Goal: Information Seeking & Learning: Learn about a topic

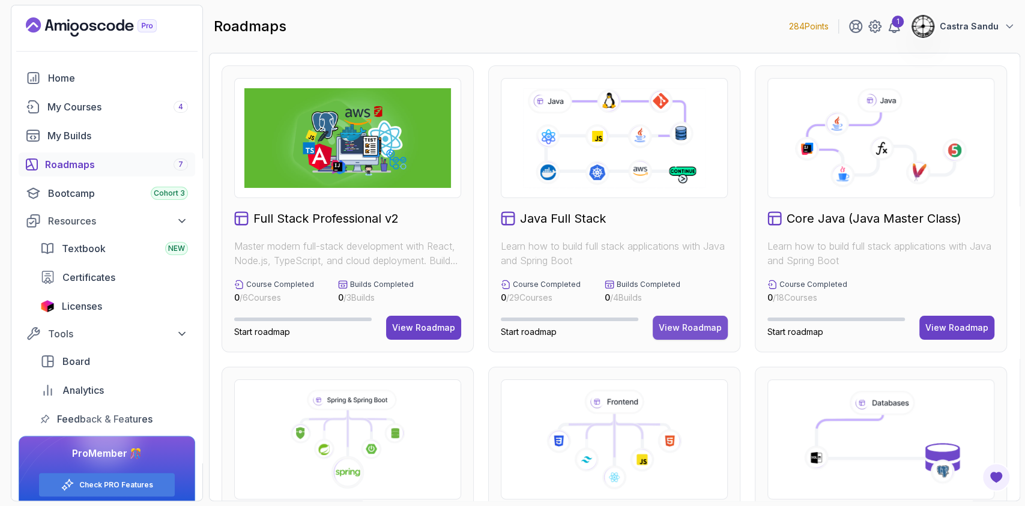
click at [685, 320] on button "View Roadmap" at bounding box center [690, 328] width 75 height 24
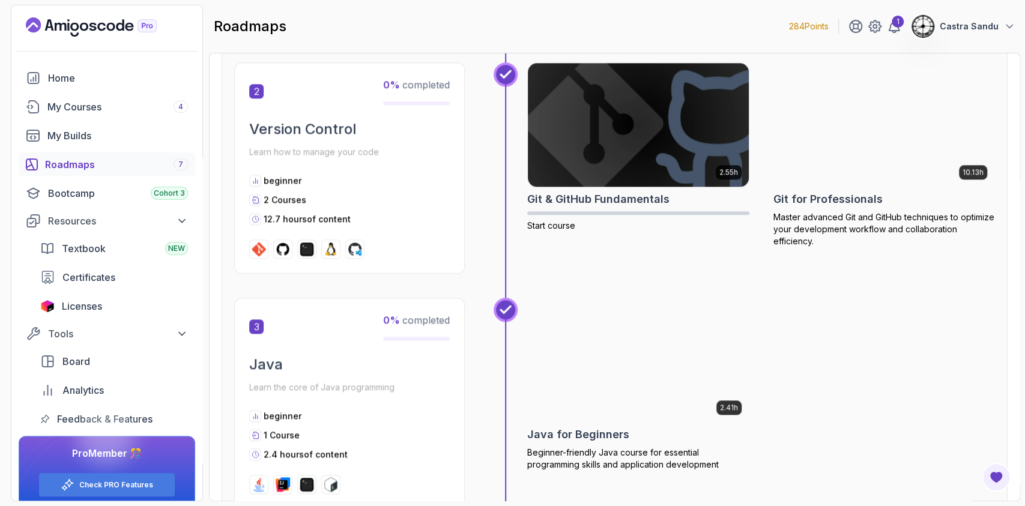
scroll to position [637, 0]
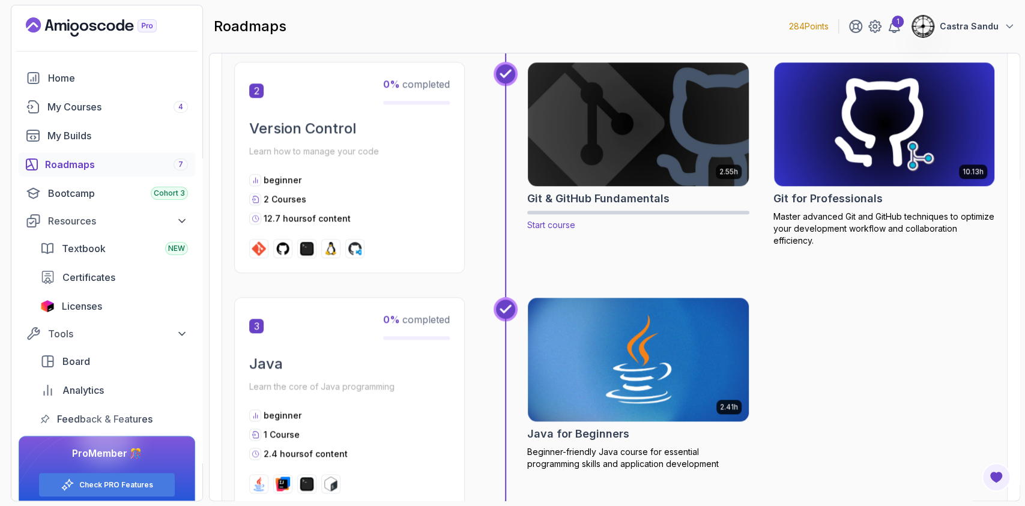
click at [610, 127] on img at bounding box center [638, 124] width 232 height 130
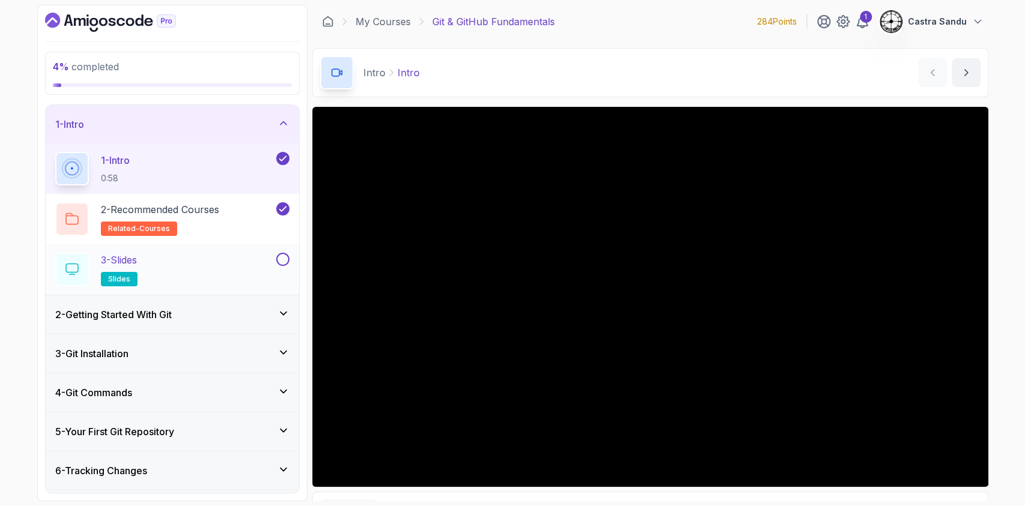
click at [162, 261] on div "3 - Slides slides" at bounding box center [164, 270] width 219 height 34
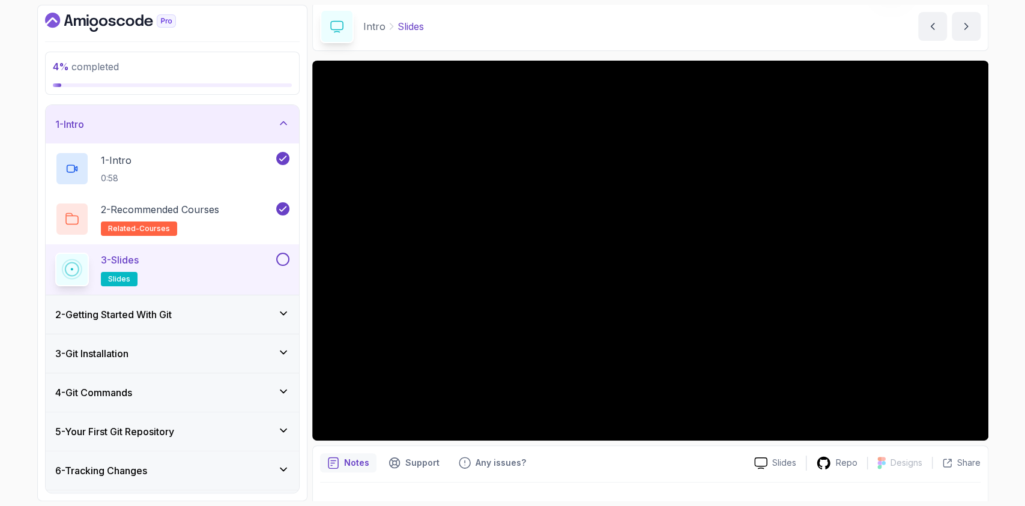
scroll to position [49, 0]
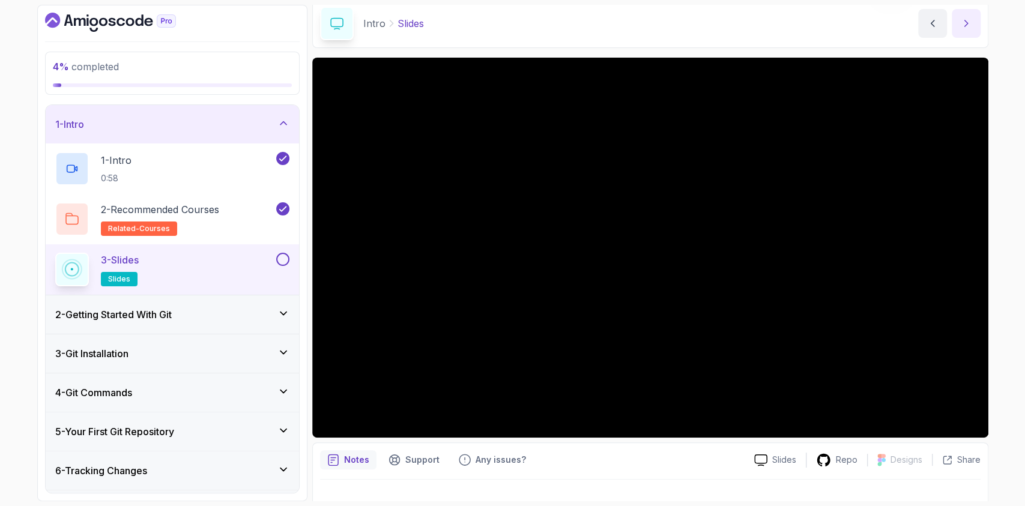
click at [970, 25] on icon "next content" at bounding box center [966, 23] width 12 height 12
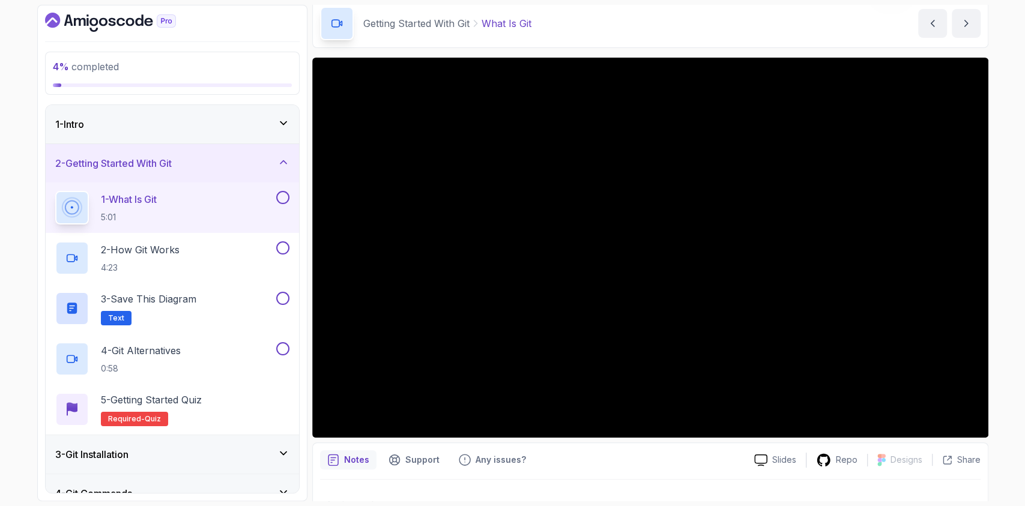
click at [131, 119] on div "1 - Intro" at bounding box center [172, 124] width 234 height 14
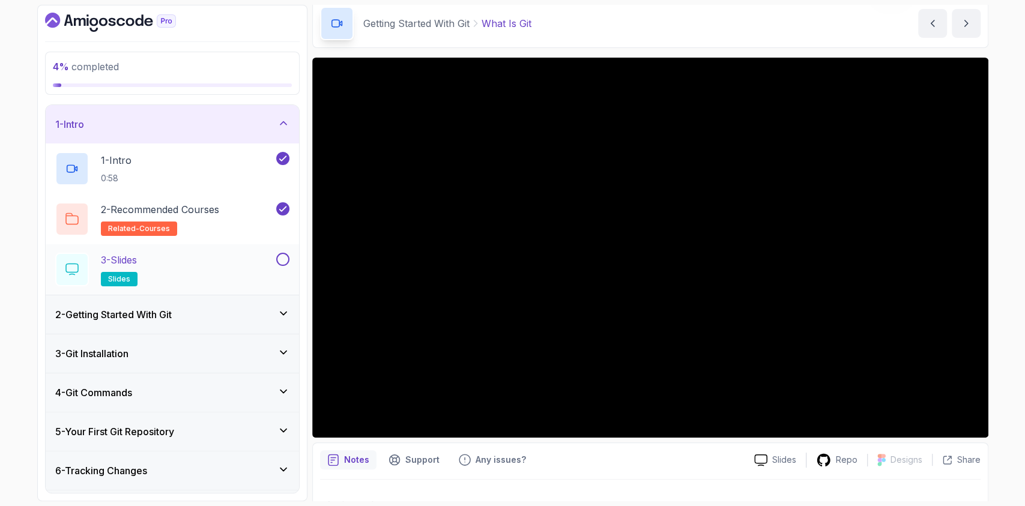
click at [184, 262] on div "3 - Slides slides" at bounding box center [164, 270] width 219 height 34
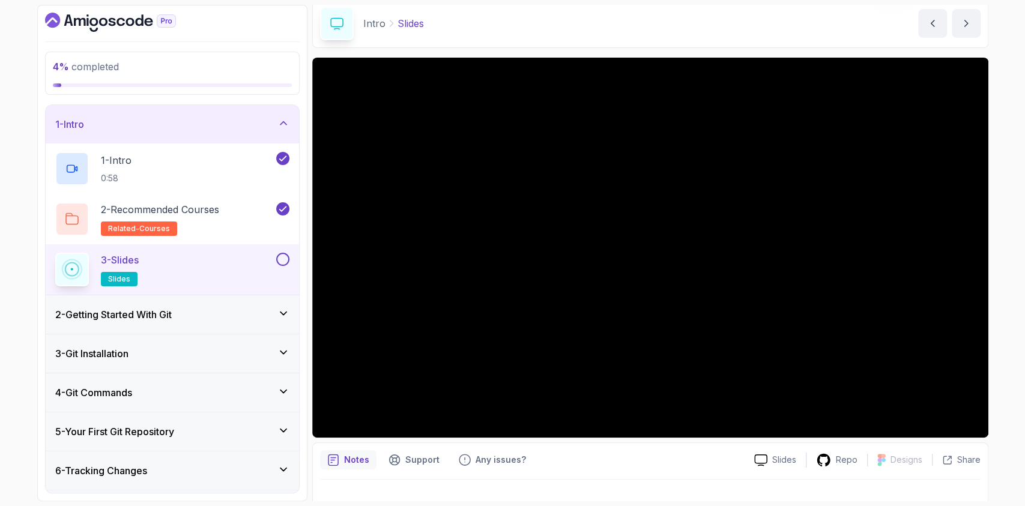
click at [191, 265] on div "3 - Slides slides" at bounding box center [164, 270] width 219 height 34
click at [283, 253] on button at bounding box center [282, 259] width 13 height 13
click at [262, 309] on div "2 - Getting Started With Git" at bounding box center [172, 314] width 234 height 14
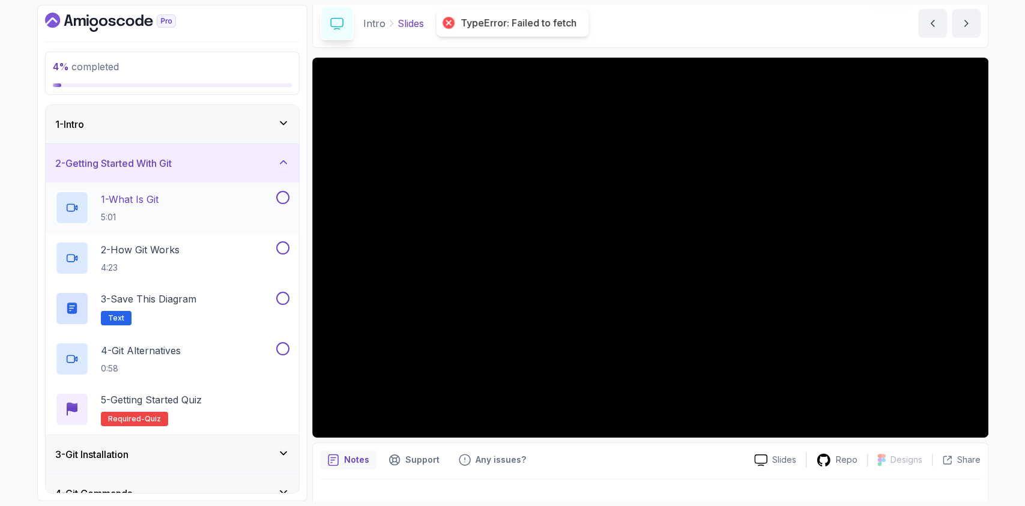
click at [198, 210] on div "1 - What Is Git 5:01" at bounding box center [164, 208] width 219 height 34
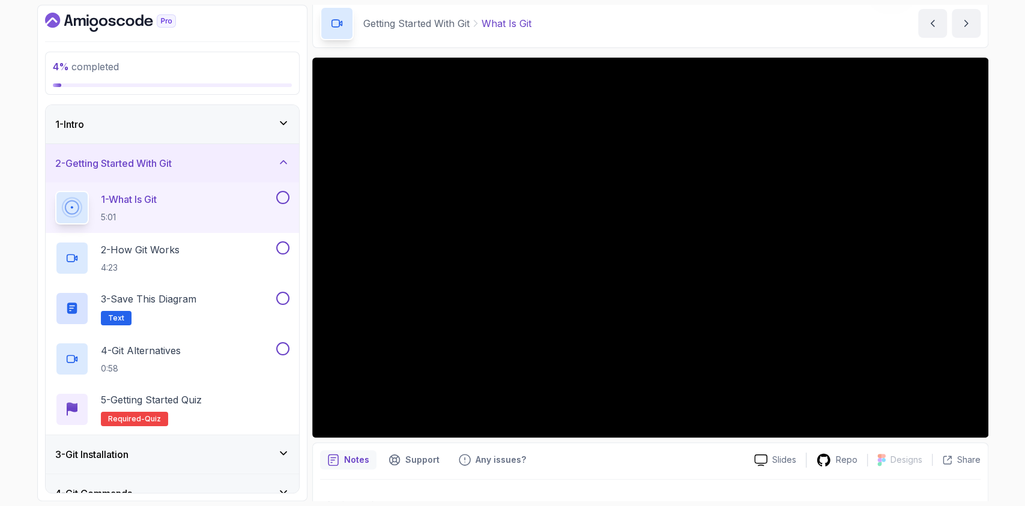
click at [284, 198] on button at bounding box center [282, 197] width 13 height 13
click at [208, 247] on div "2 - How Git Works 4:23" at bounding box center [164, 258] width 219 height 34
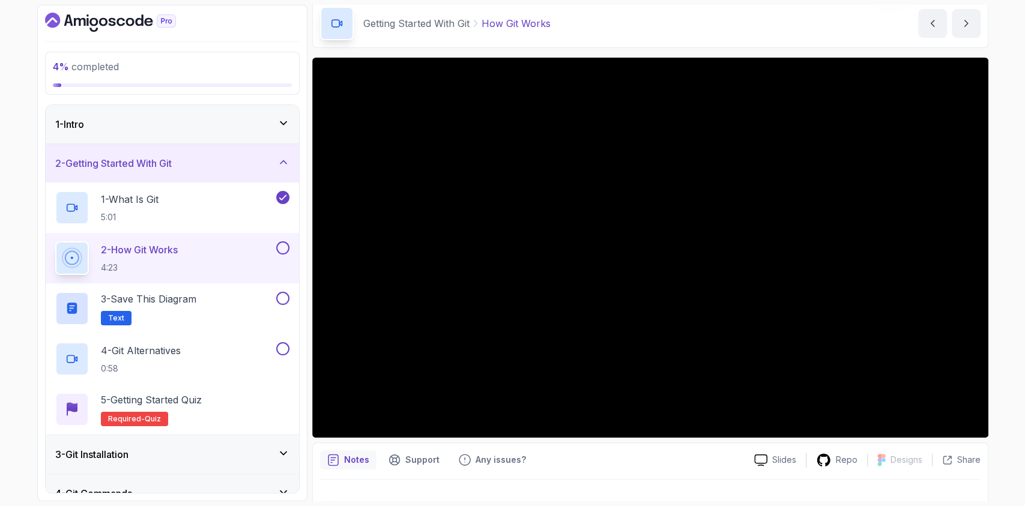
click at [282, 247] on button at bounding box center [282, 247] width 13 height 13
click at [191, 309] on h2 "3 - Save this diagram Text" at bounding box center [148, 309] width 95 height 34
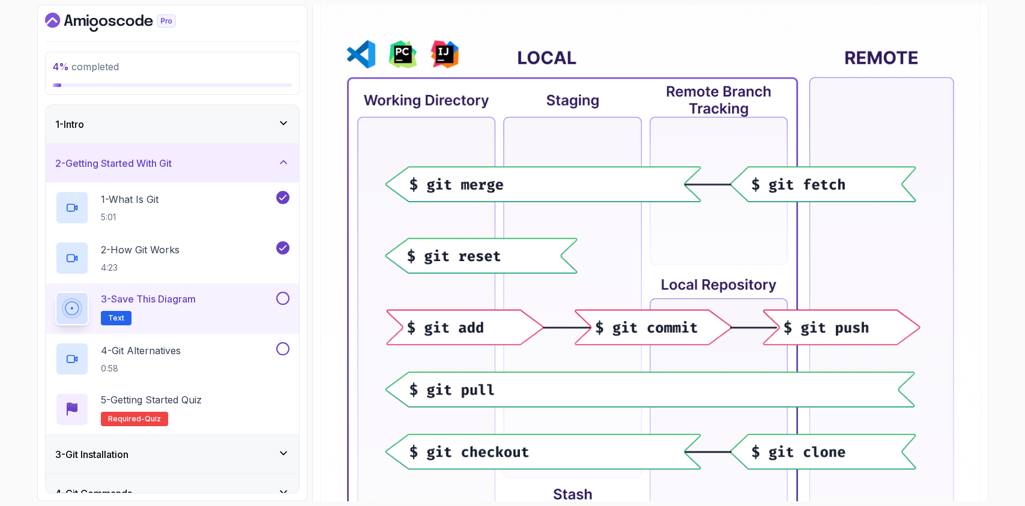
scroll to position [234, 0]
click at [181, 342] on div "4 - Git Alternatives 0:58" at bounding box center [164, 359] width 219 height 34
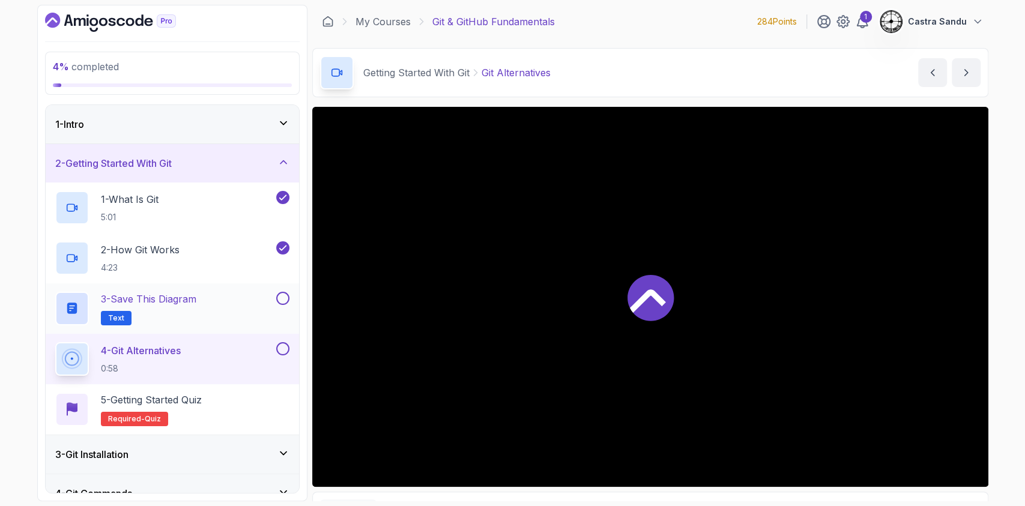
click at [286, 298] on button at bounding box center [282, 298] width 13 height 13
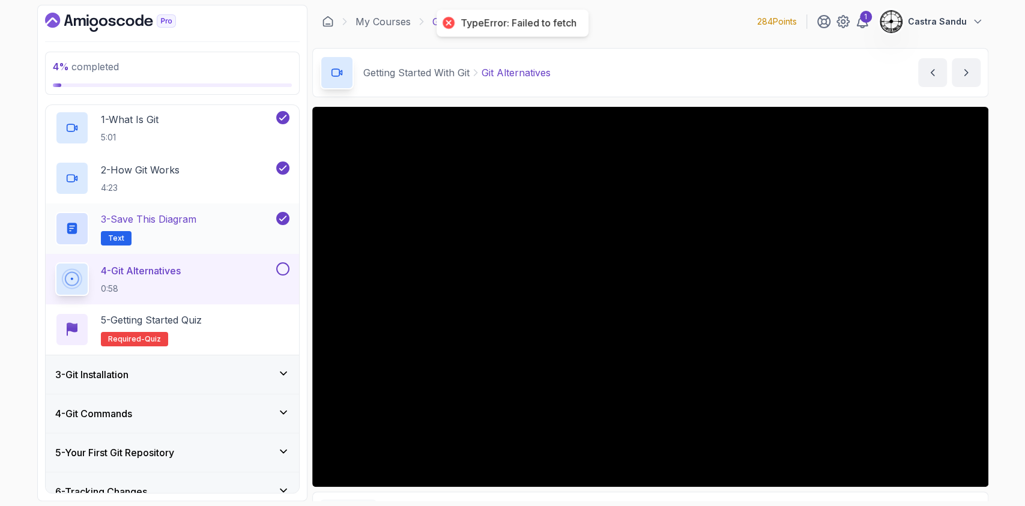
scroll to position [78, 0]
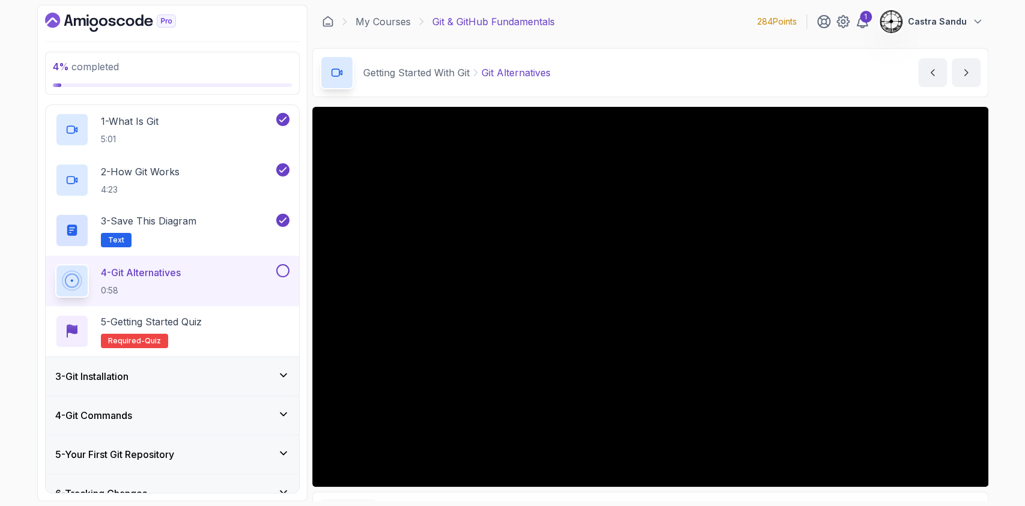
click at [283, 265] on button at bounding box center [282, 270] width 13 height 13
click at [247, 320] on div "5 - Getting Started Quiz Required- quiz" at bounding box center [172, 332] width 234 height 34
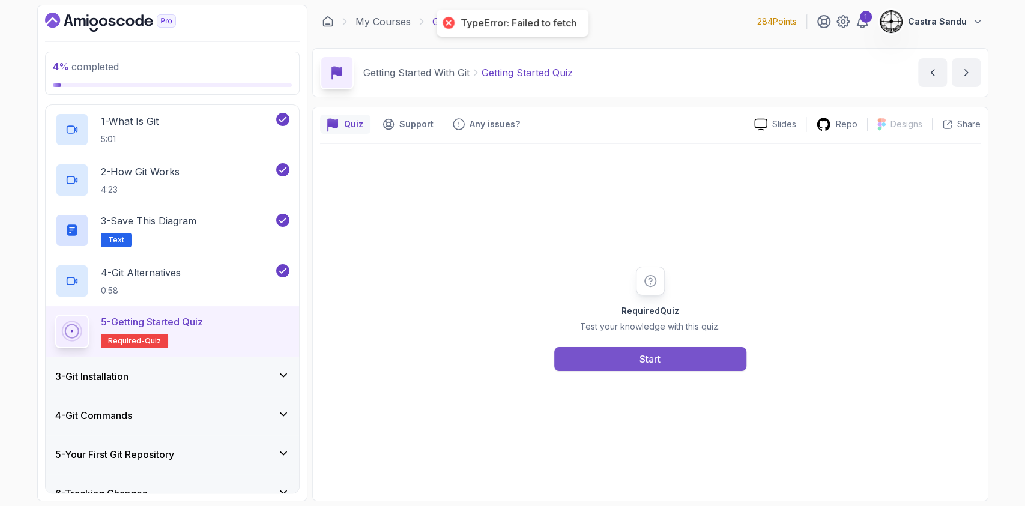
click at [644, 363] on div "Start" at bounding box center [650, 359] width 21 height 14
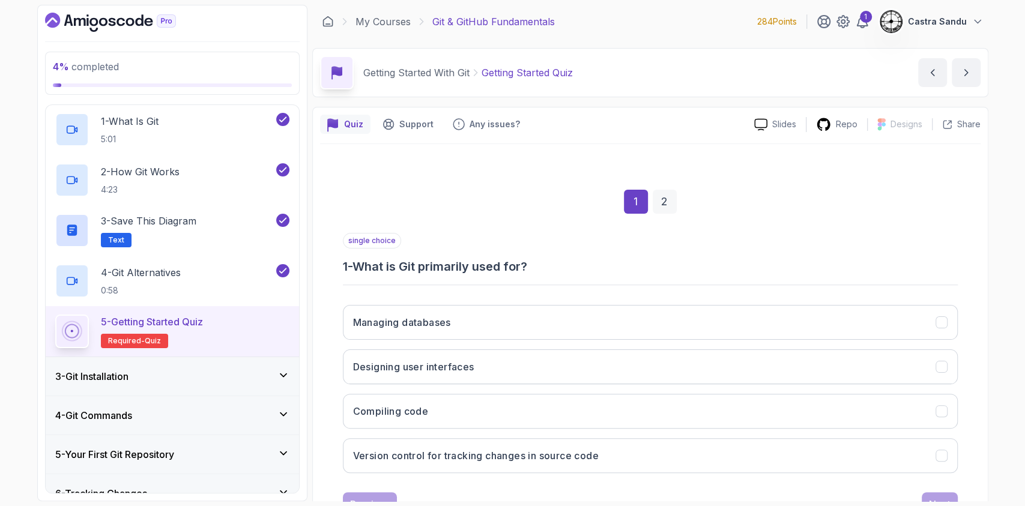
scroll to position [48, 0]
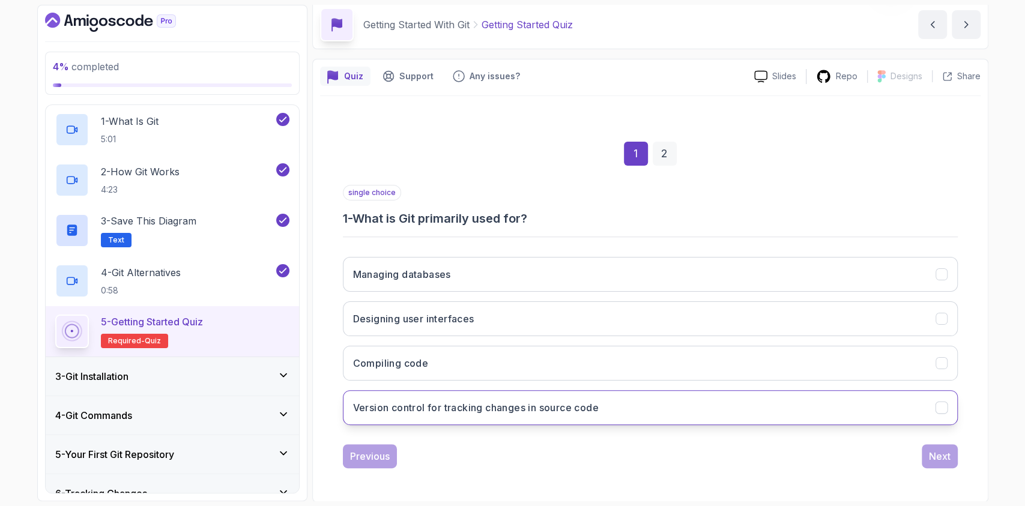
click at [485, 407] on h3 "Version control for tracking changes in source code" at bounding box center [476, 408] width 246 height 14
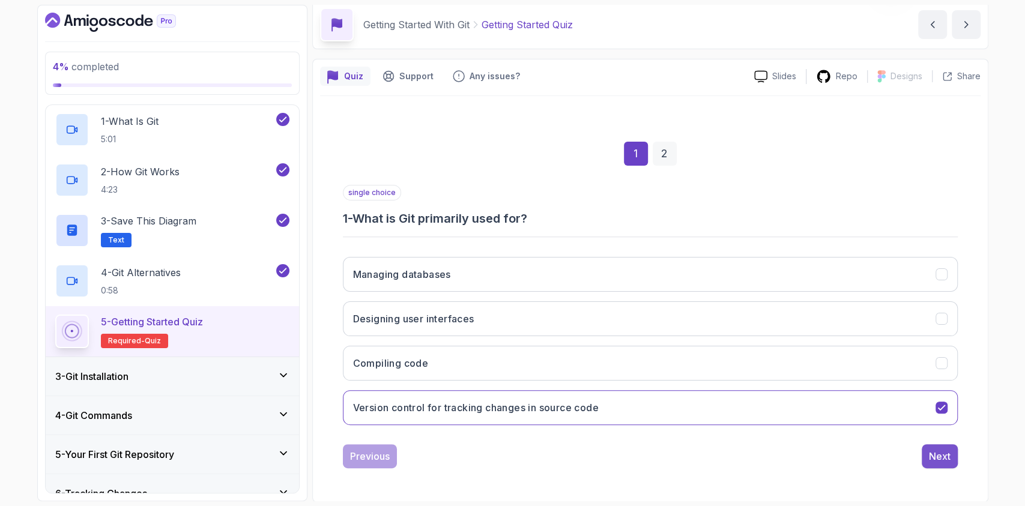
click at [938, 462] on button "Next" at bounding box center [940, 456] width 36 height 24
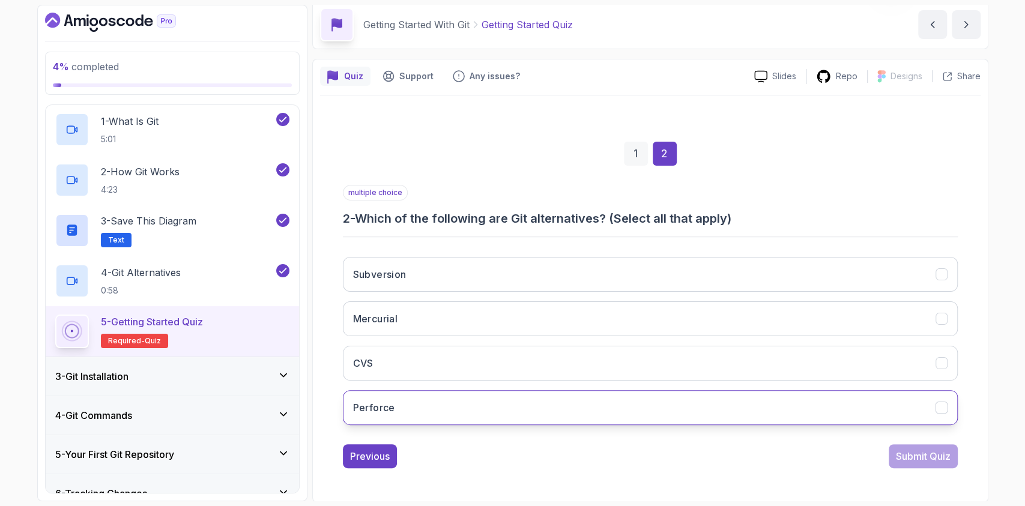
click at [403, 395] on button "Perforce" at bounding box center [650, 407] width 615 height 35
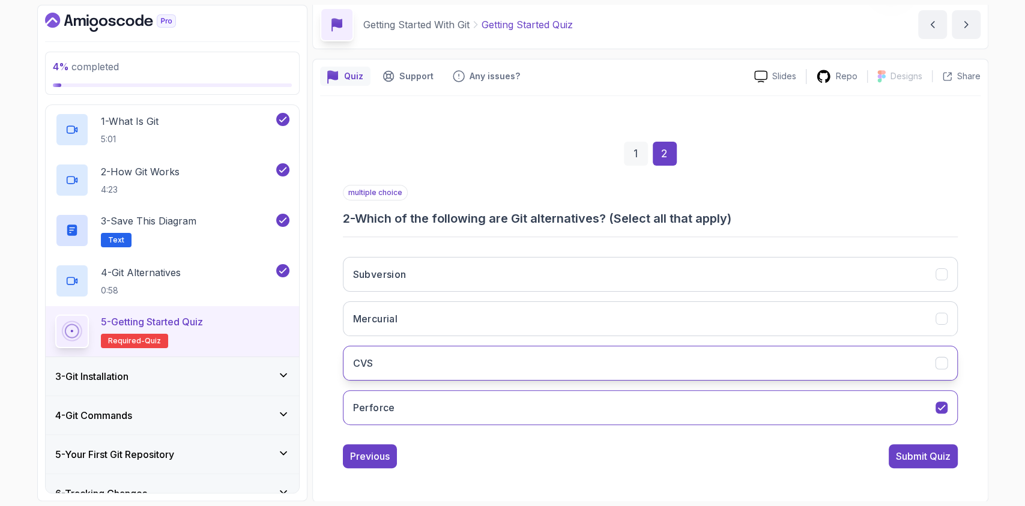
click at [383, 357] on button "CVS" at bounding box center [650, 363] width 615 height 35
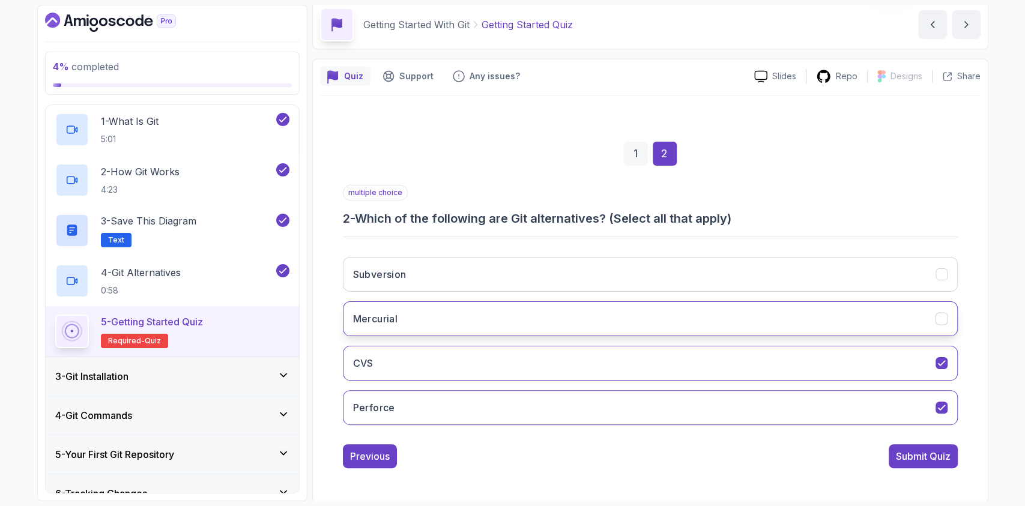
click at [380, 330] on button "Mercurial" at bounding box center [650, 318] width 615 height 35
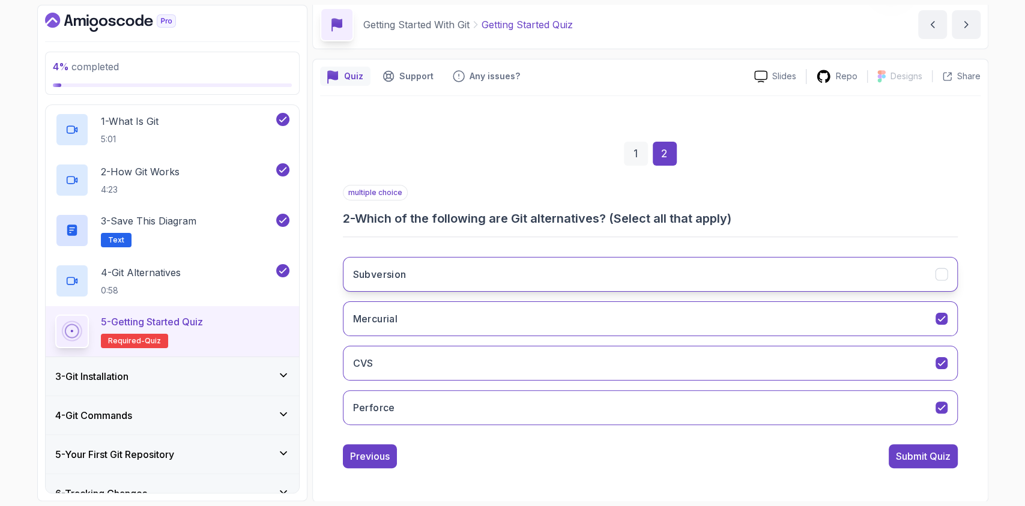
click at [375, 267] on h3 "Subversion" at bounding box center [379, 274] width 53 height 14
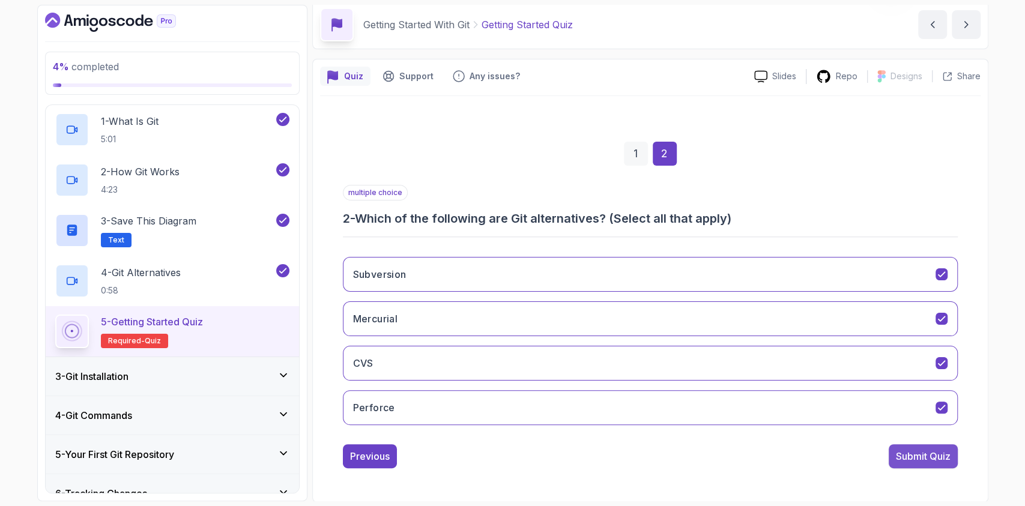
click at [904, 465] on button "Submit Quiz" at bounding box center [923, 456] width 69 height 24
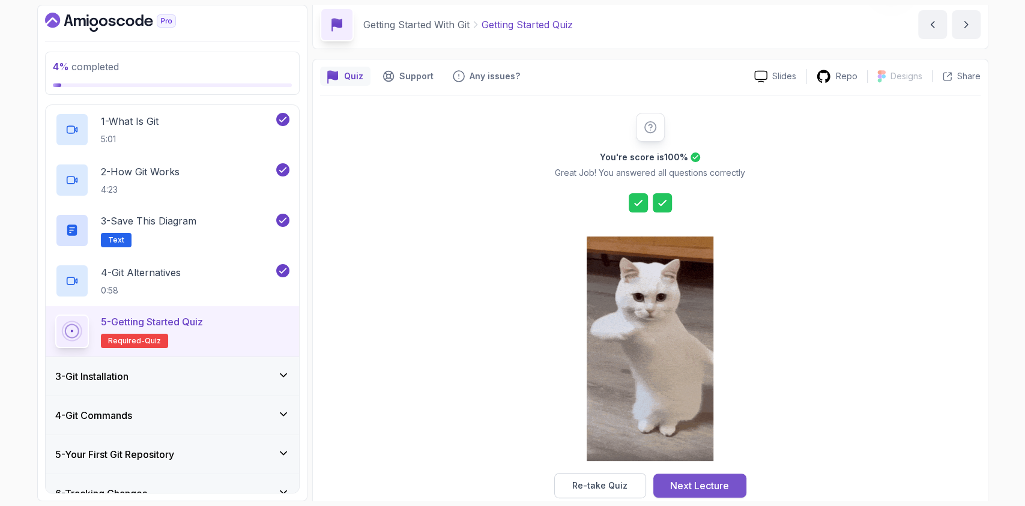
click at [714, 482] on div "Next Lecture" at bounding box center [699, 486] width 59 height 14
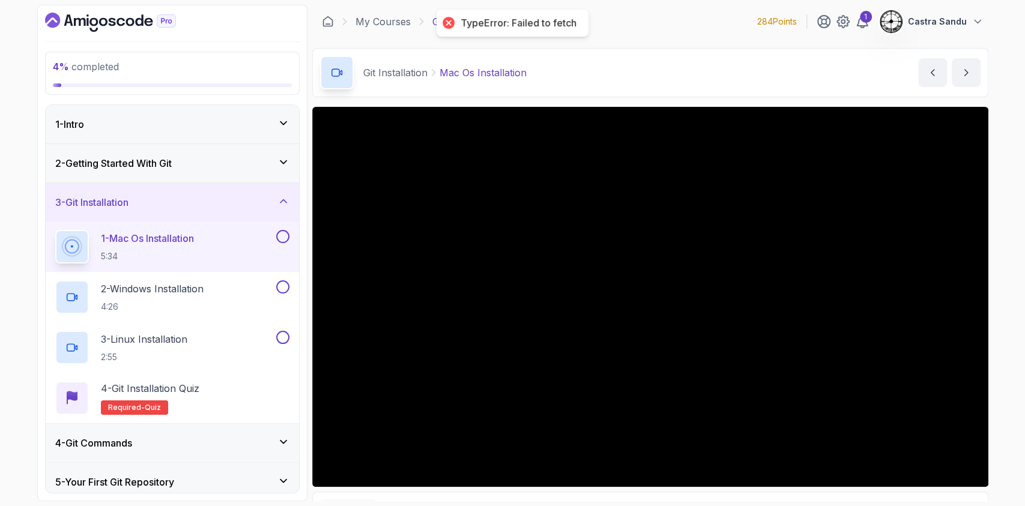
click at [280, 240] on button at bounding box center [282, 236] width 13 height 13
click at [282, 286] on button at bounding box center [282, 286] width 13 height 13
click at [201, 344] on div "3 - Linux Installation 2:55" at bounding box center [164, 348] width 219 height 34
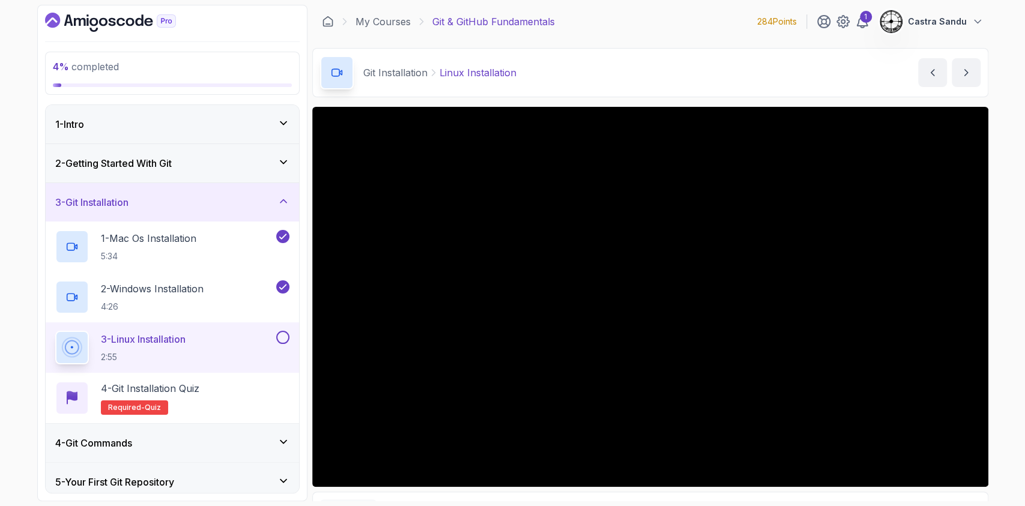
scroll to position [163, 0]
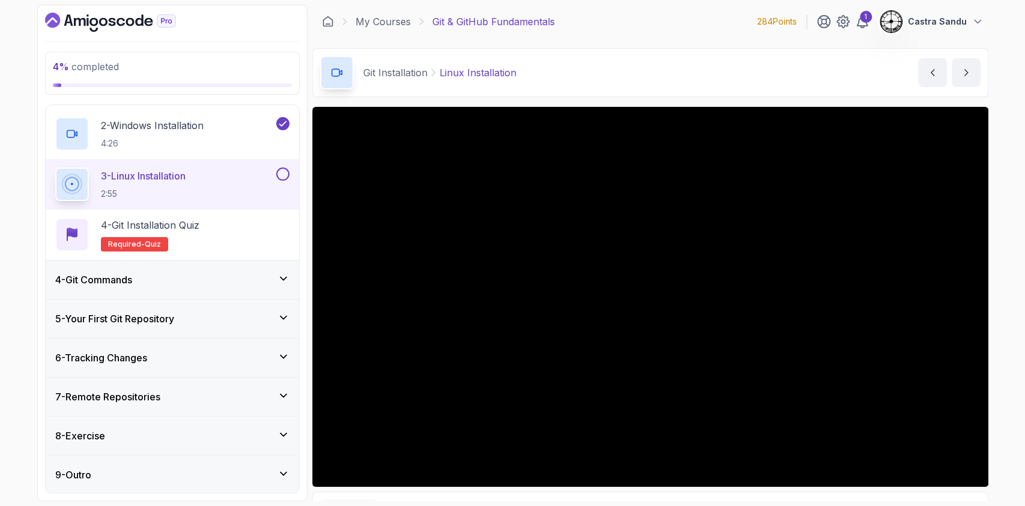
click at [184, 285] on div "4 - Git Commands" at bounding box center [172, 280] width 234 height 14
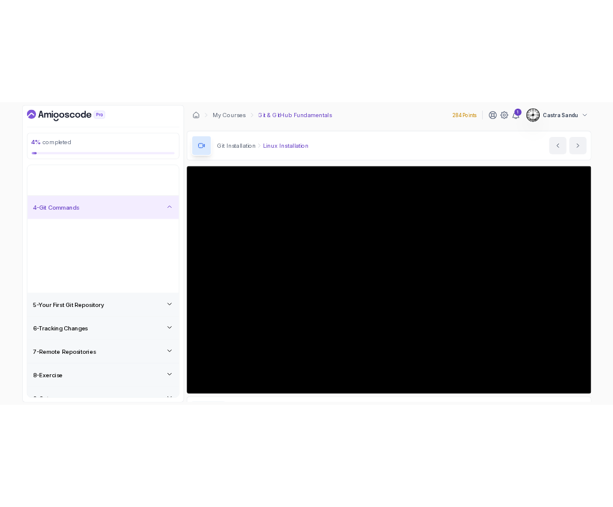
scroll to position [0, 0]
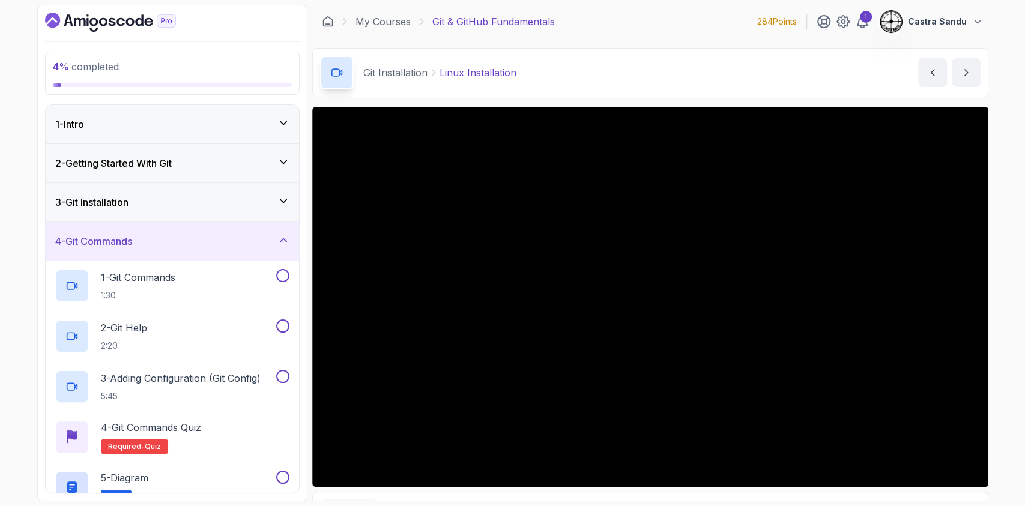
click at [172, 250] on div "4 - Git Commands" at bounding box center [172, 241] width 253 height 38
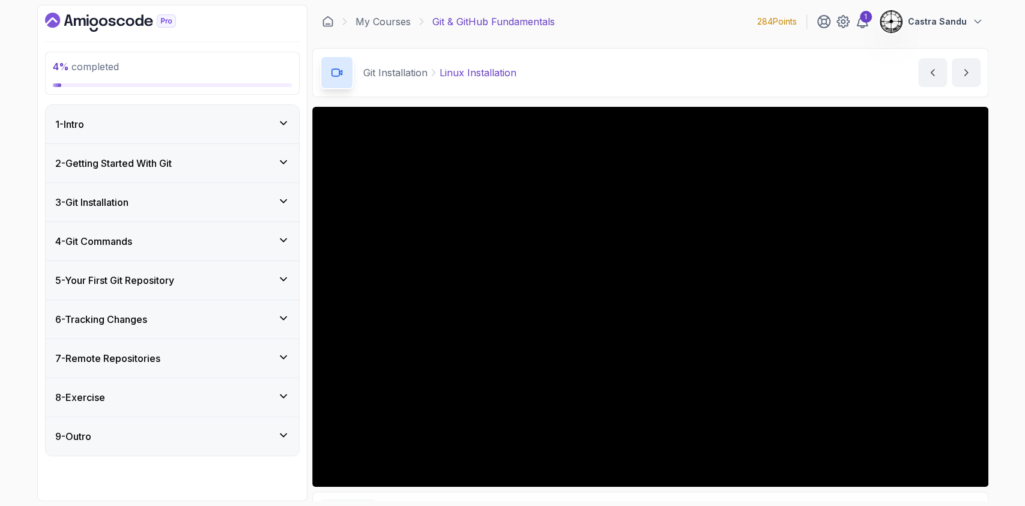
click at [238, 202] on div "3 - Git Installation" at bounding box center [172, 202] width 234 height 14
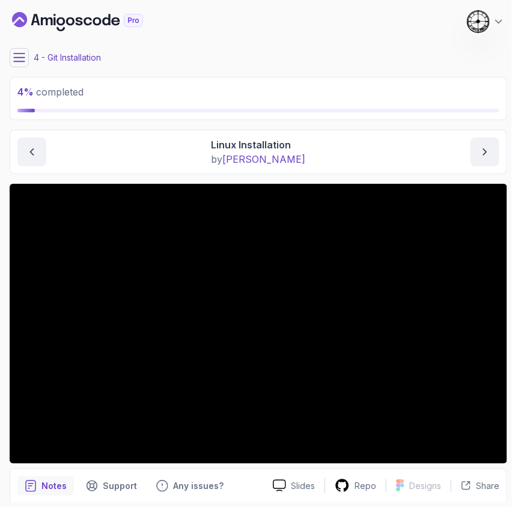
drag, startPoint x: 1, startPoint y: 262, endPoint x: -17, endPoint y: 264, distance: 17.6
click at [0, 264] on html "4 % completed 1 - Intro 2 - Getting Started With Git 3 - Git Installation 1 - M…" at bounding box center [256, 253] width 512 height 507
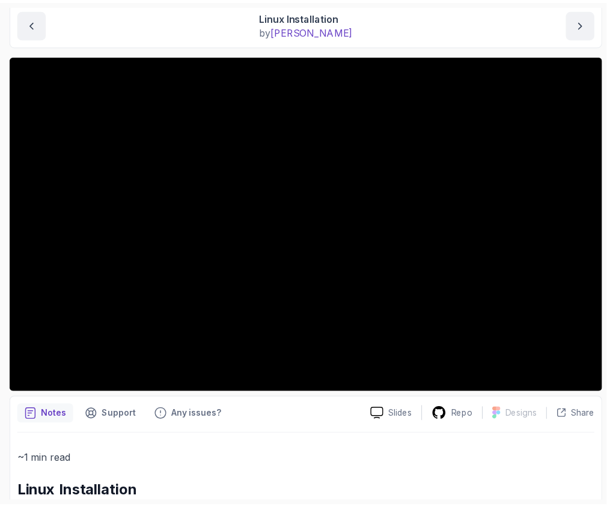
scroll to position [94, 0]
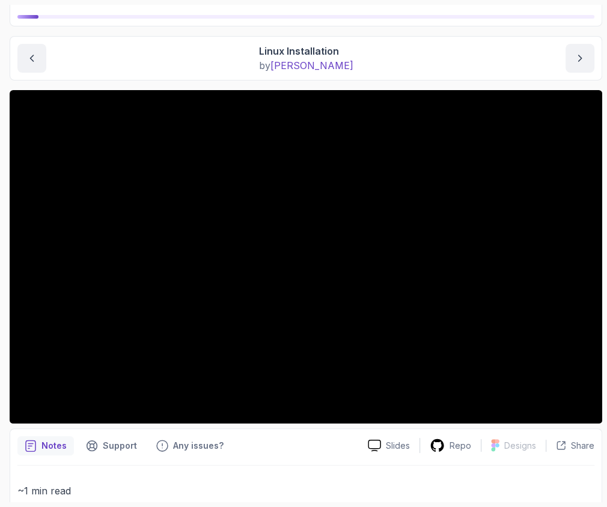
drag, startPoint x: 546, startPoint y: 428, endPoint x: 539, endPoint y: 422, distance: 9.3
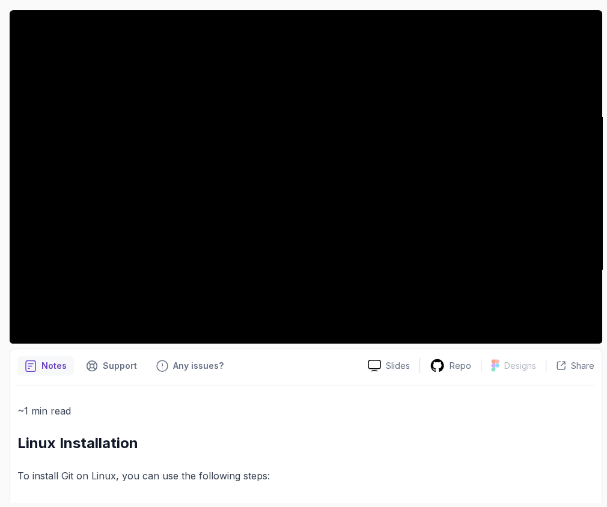
scroll to position [0, 0]
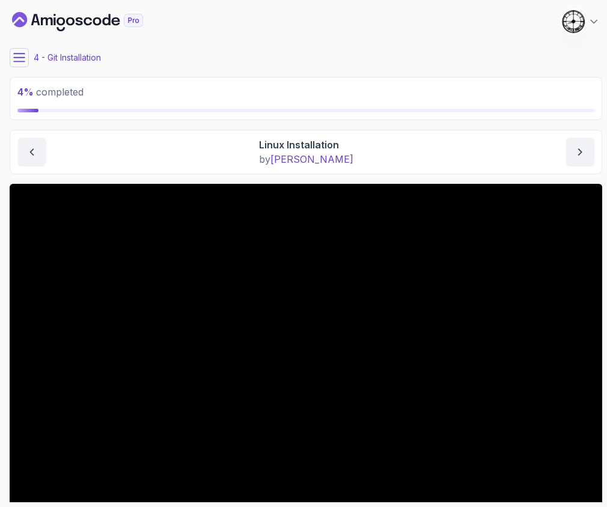
click at [19, 58] on icon at bounding box center [19, 58] width 12 height 12
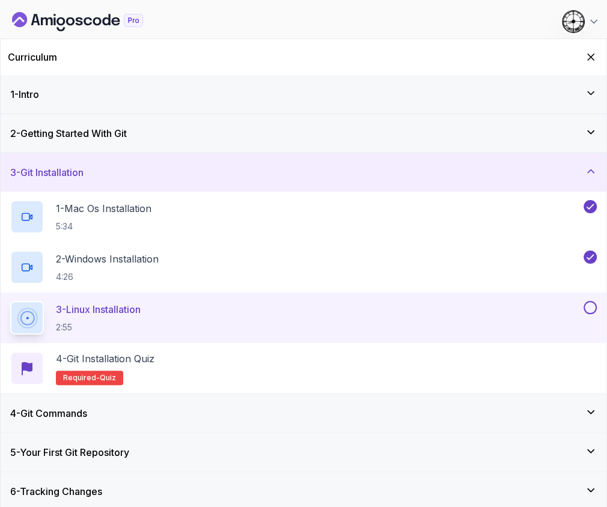
click at [591, 307] on button at bounding box center [589, 307] width 13 height 13
click at [174, 369] on div "4 - Git Installation Quiz Required- quiz" at bounding box center [303, 368] width 586 height 34
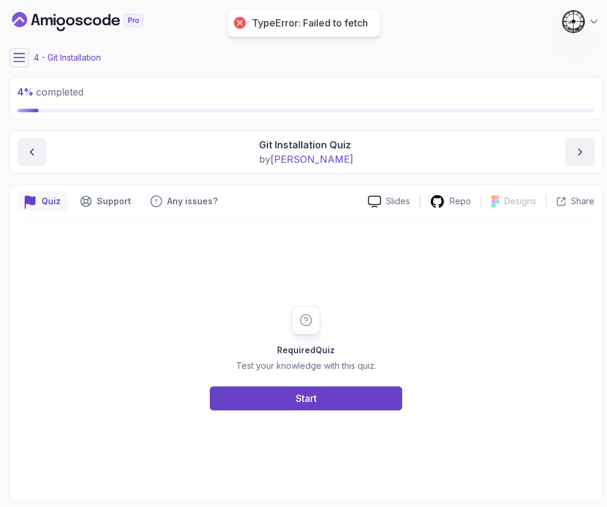
click at [268, 411] on div "Required Quiz Test your knowledge with this quiz. Start" at bounding box center [305, 357] width 577 height 273
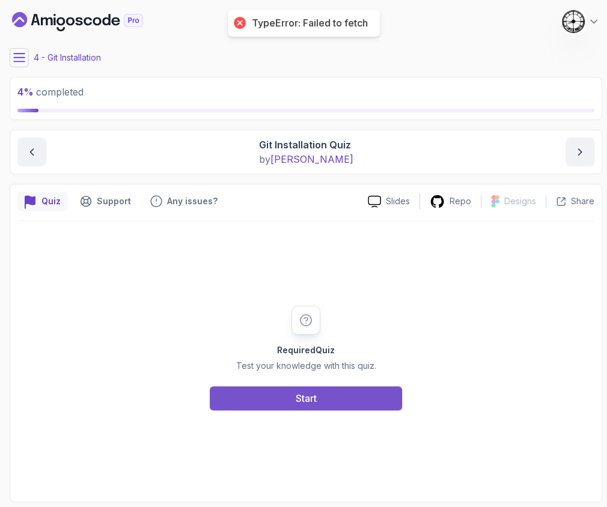
click at [262, 402] on button "Start" at bounding box center [306, 398] width 192 height 24
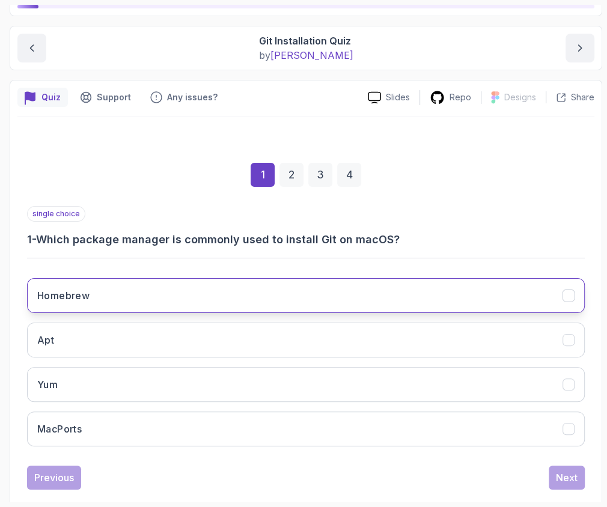
scroll to position [124, 0]
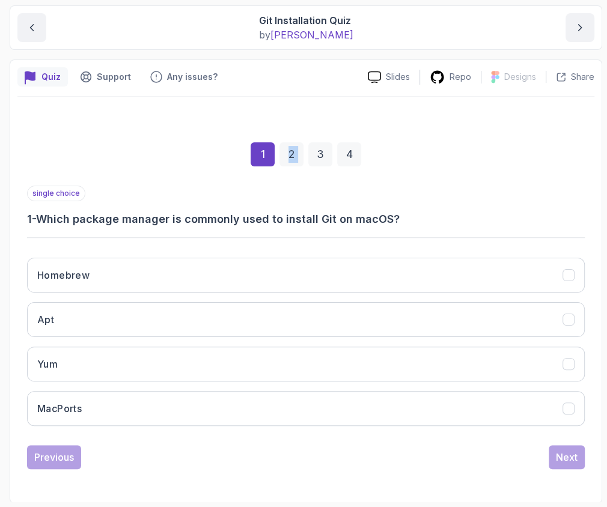
drag, startPoint x: 311, startPoint y: 144, endPoint x: 279, endPoint y: 154, distance: 33.2
click at [281, 153] on div "1 2 3 4" at bounding box center [305, 154] width 557 height 62
click at [279, 153] on div "2" at bounding box center [291, 154] width 24 height 24
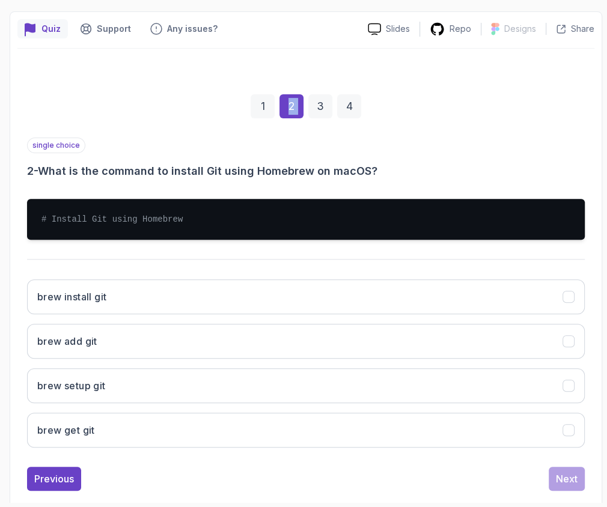
scroll to position [193, 0]
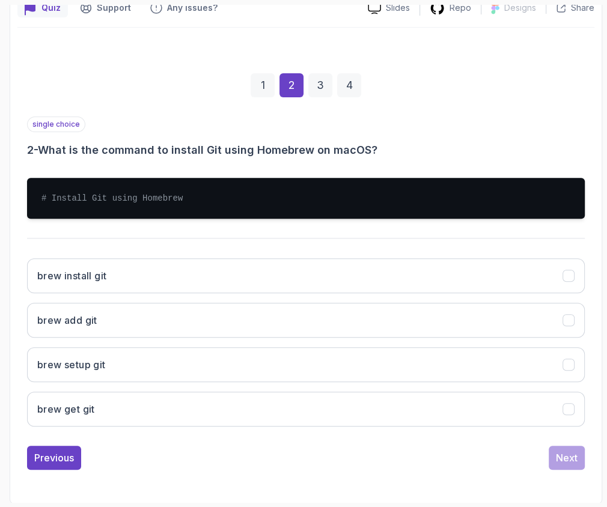
drag, startPoint x: 253, startPoint y: 103, endPoint x: 267, endPoint y: 74, distance: 32.0
click at [253, 102] on div "1 2 3 4" at bounding box center [305, 85] width 557 height 62
click at [268, 73] on div "1" at bounding box center [262, 85] width 24 height 24
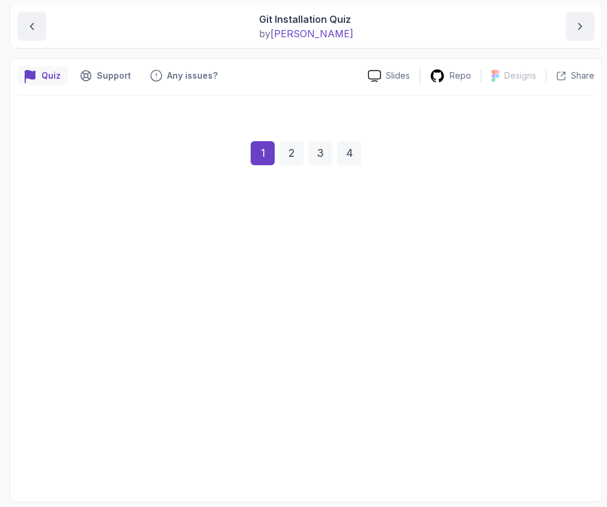
scroll to position [124, 0]
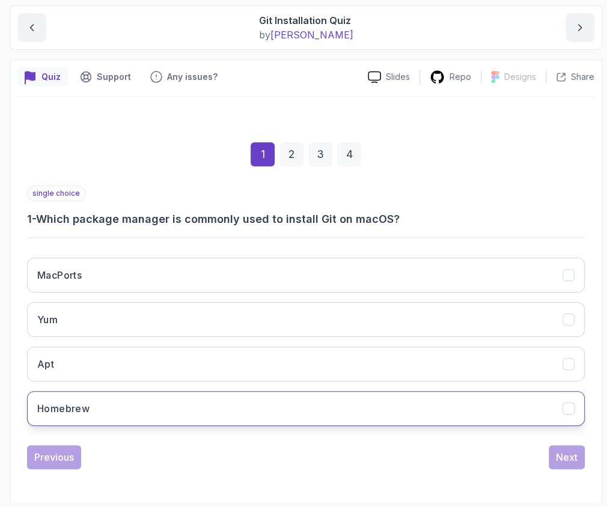
click at [67, 412] on h3 "Homebrew" at bounding box center [63, 408] width 52 height 14
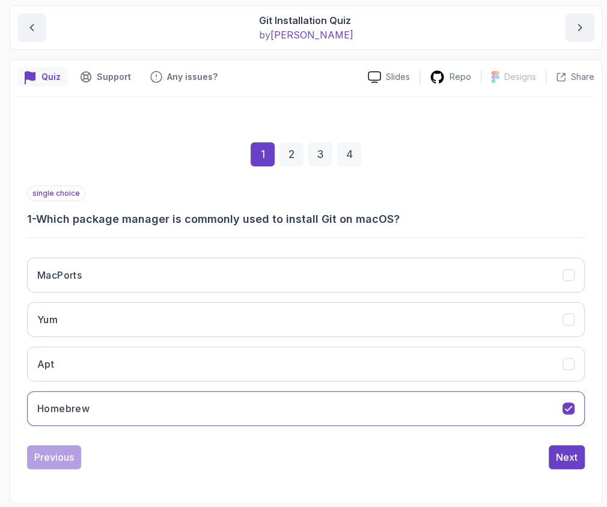
click at [275, 153] on div "1 2 3 4" at bounding box center [305, 154] width 557 height 62
click at [286, 153] on div "2" at bounding box center [291, 154] width 24 height 24
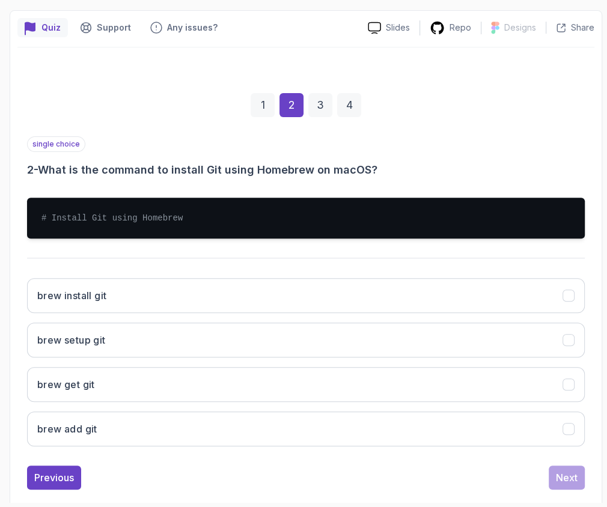
scroll to position [193, 0]
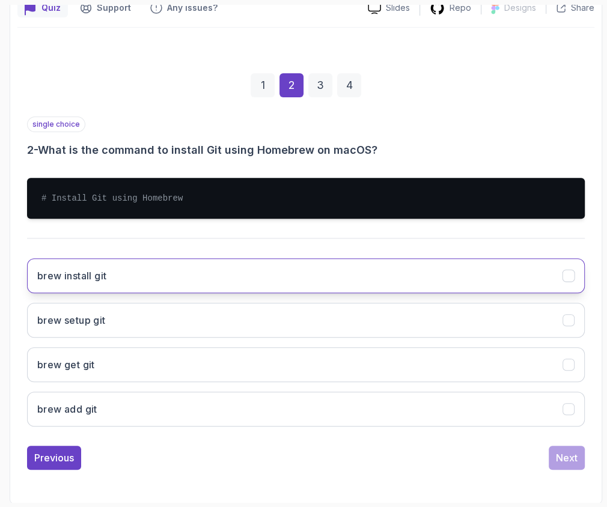
click at [147, 276] on button "brew install git" at bounding box center [305, 275] width 557 height 35
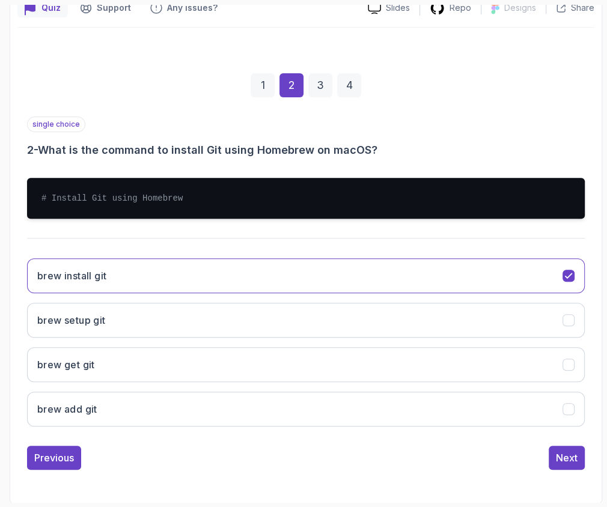
click at [313, 76] on div "3" at bounding box center [320, 85] width 24 height 24
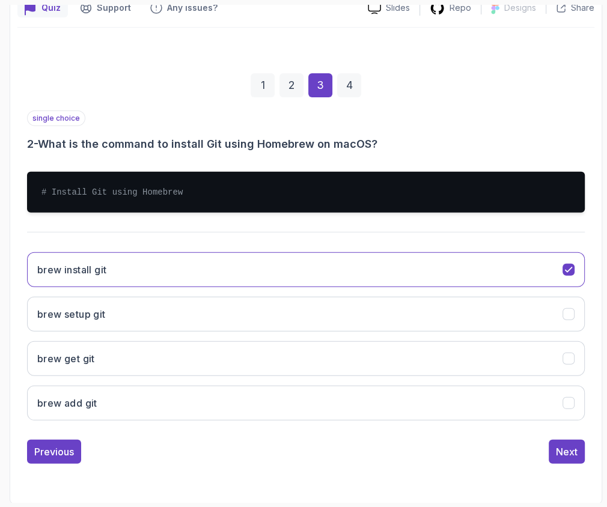
scroll to position [124, 0]
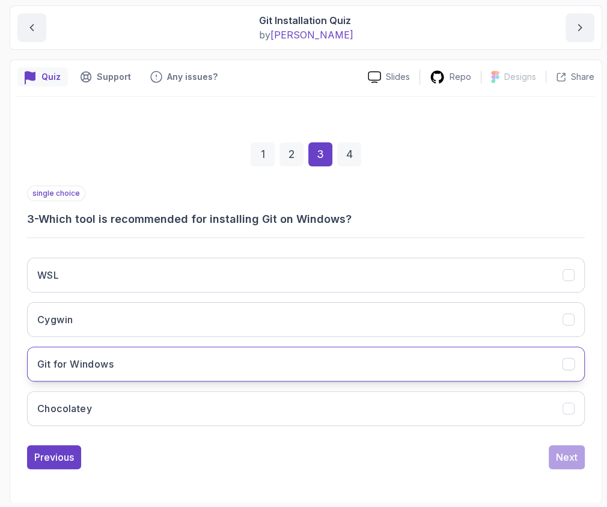
click at [111, 366] on h3 "Git for Windows" at bounding box center [75, 364] width 76 height 14
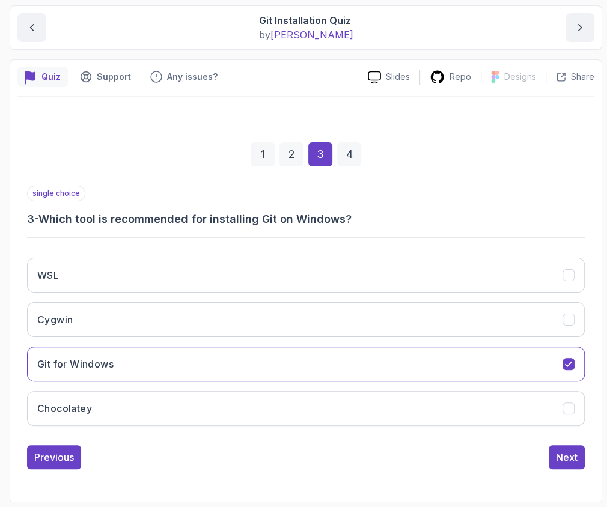
click at [350, 158] on div "4" at bounding box center [349, 154] width 24 height 24
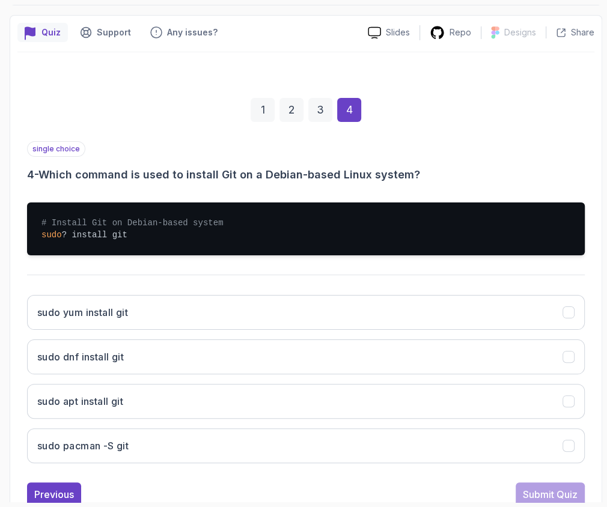
scroll to position [204, 0]
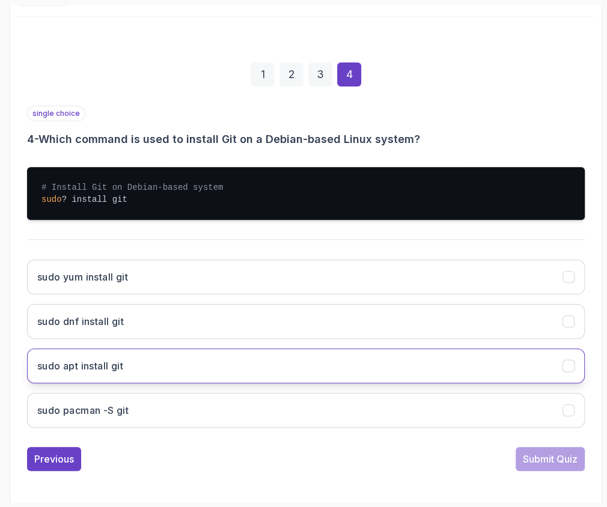
click at [83, 363] on h3 "sudo apt install git" at bounding box center [80, 366] width 86 height 14
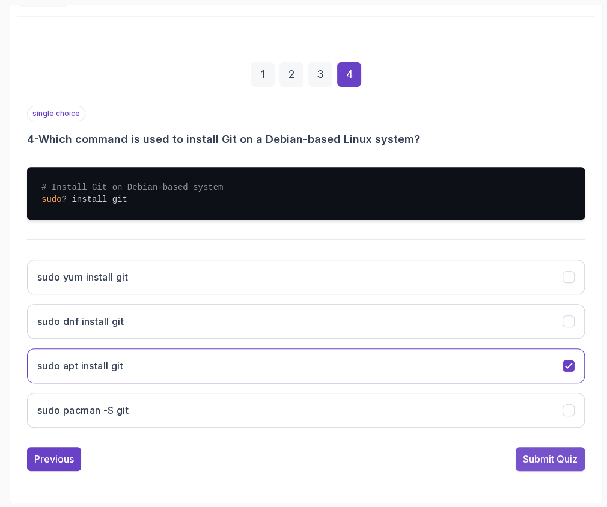
click at [557, 458] on div "Submit Quiz" at bounding box center [549, 459] width 55 height 14
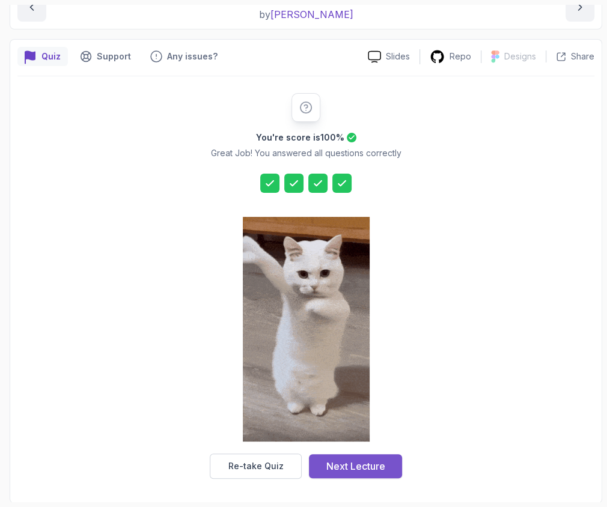
click at [365, 460] on div "Next Lecture" at bounding box center [355, 466] width 59 height 14
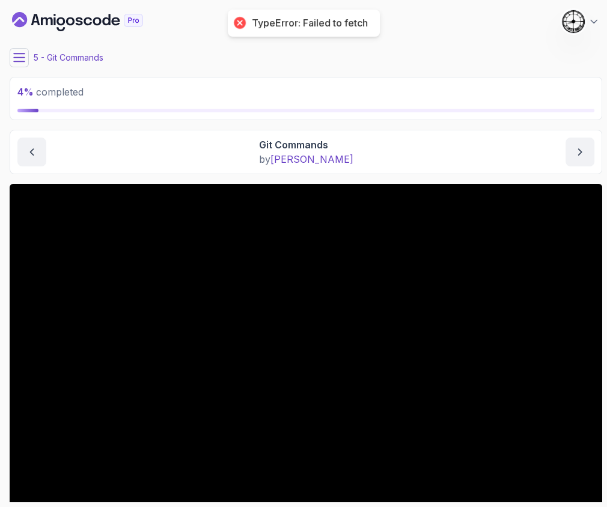
click at [25, 60] on icon at bounding box center [19, 58] width 12 height 12
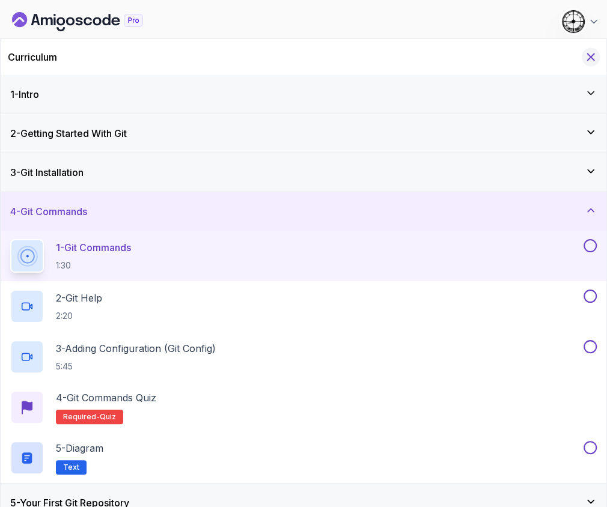
click at [588, 52] on icon "Hide Curriculum for mobile" at bounding box center [590, 56] width 13 height 13
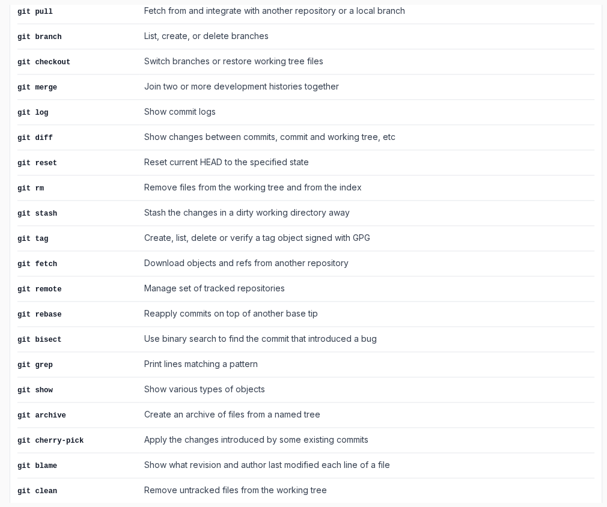
scroll to position [820, 0]
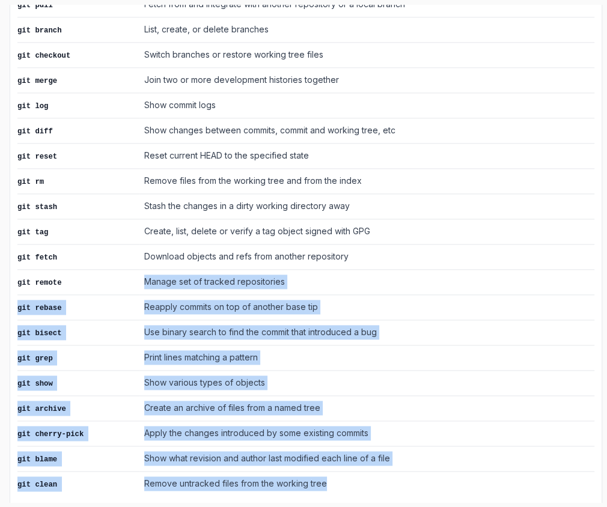
drag, startPoint x: 129, startPoint y: 265, endPoint x: 386, endPoint y: 467, distance: 326.8
click at [391, 472] on tbody "git init Initialize a new Git repository git clone Clone an existing repository…" at bounding box center [305, 168] width 577 height 656
click at [386, 471] on td "Remove untracked files from the working tree" at bounding box center [366, 483] width 455 height 25
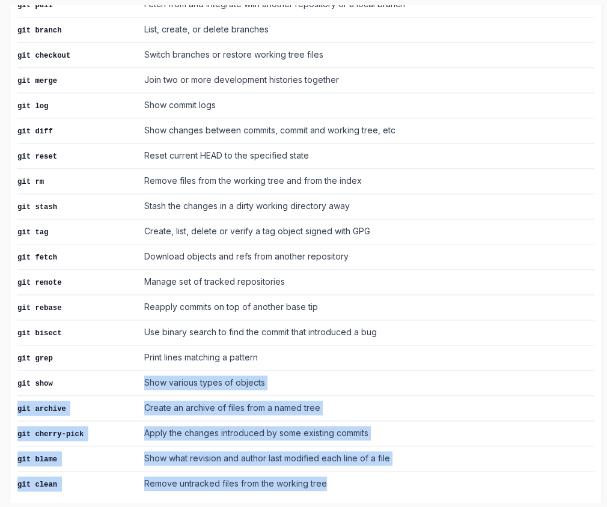
drag, startPoint x: 323, startPoint y: 470, endPoint x: 129, endPoint y: 361, distance: 222.4
click at [129, 362] on tbody "git init Initialize a new Git repository git clone Clone an existing repository…" at bounding box center [305, 168] width 577 height 656
click at [130, 370] on td "git show" at bounding box center [78, 382] width 122 height 25
click at [139, 370] on td "Show various types of objects" at bounding box center [366, 382] width 455 height 25
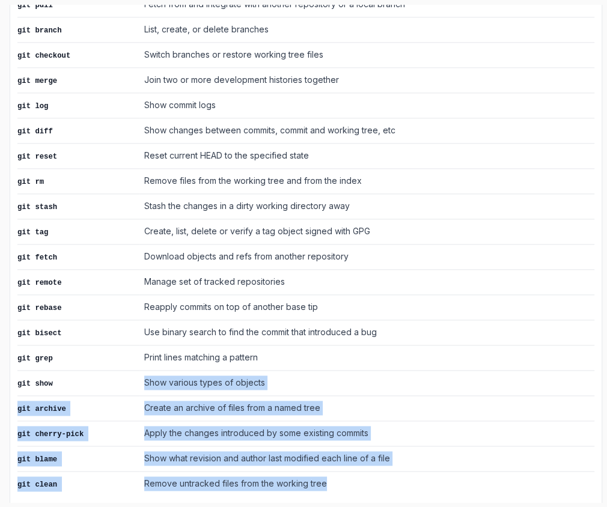
click at [139, 370] on td "Show various types of objects" at bounding box center [366, 382] width 455 height 25
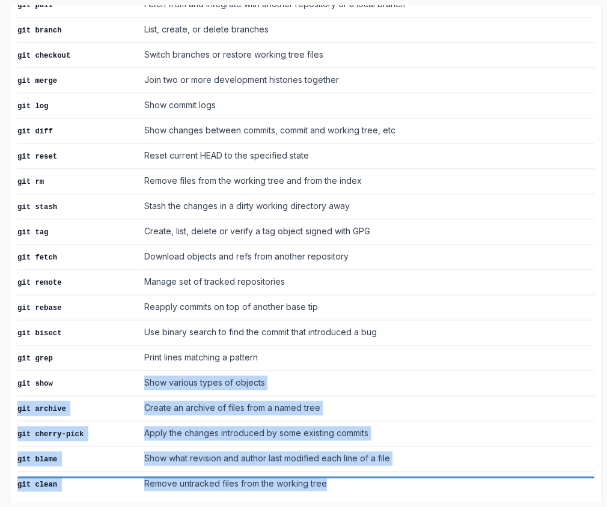
click at [366, 471] on td "Remove untracked files from the working tree" at bounding box center [366, 483] width 455 height 25
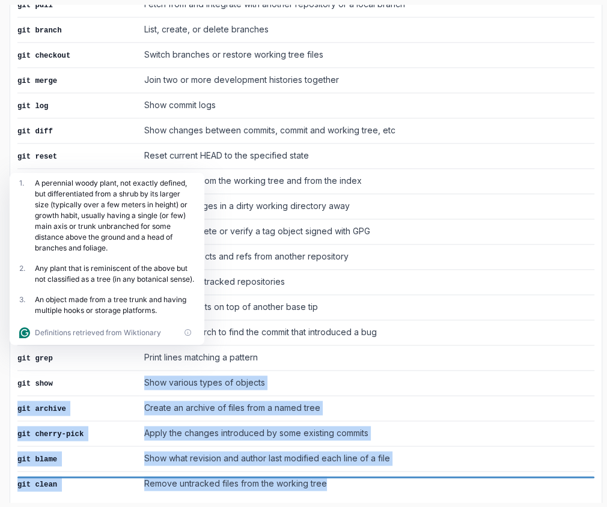
click at [323, 395] on td "Create an archive of files from a named tree" at bounding box center [366, 407] width 455 height 25
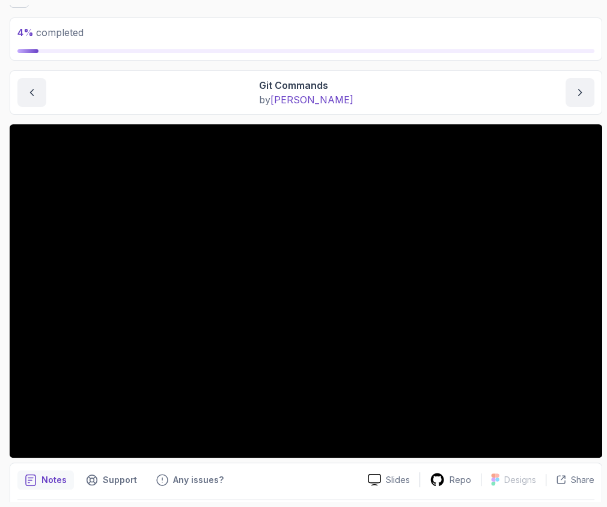
scroll to position [0, 0]
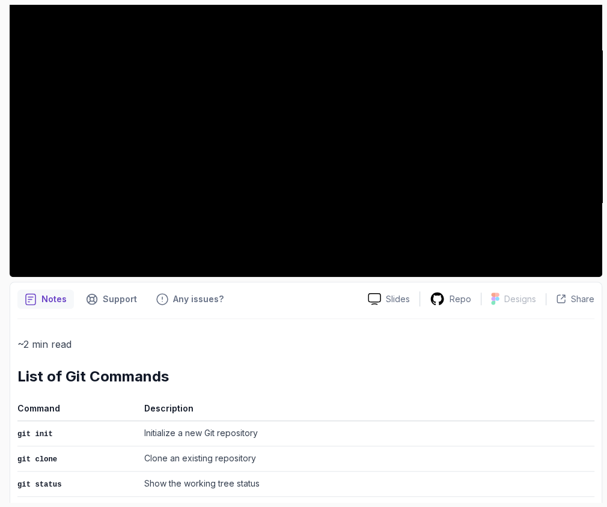
drag, startPoint x: 298, startPoint y: 385, endPoint x: 292, endPoint y: 374, distance: 12.4
click at [292, 374] on h2 "List of Git Commands" at bounding box center [305, 376] width 577 height 19
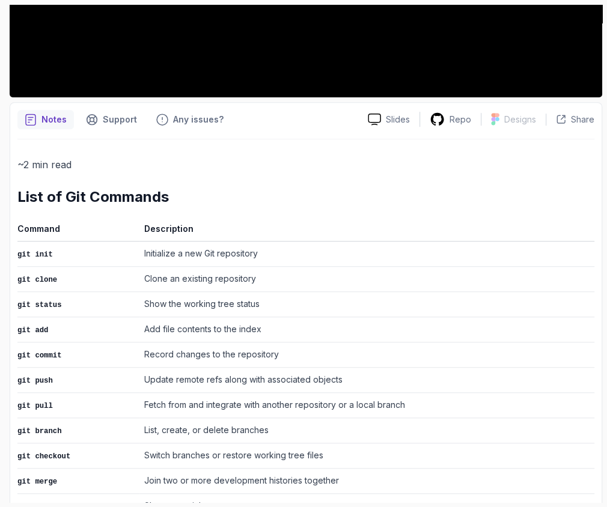
scroll to position [19, 0]
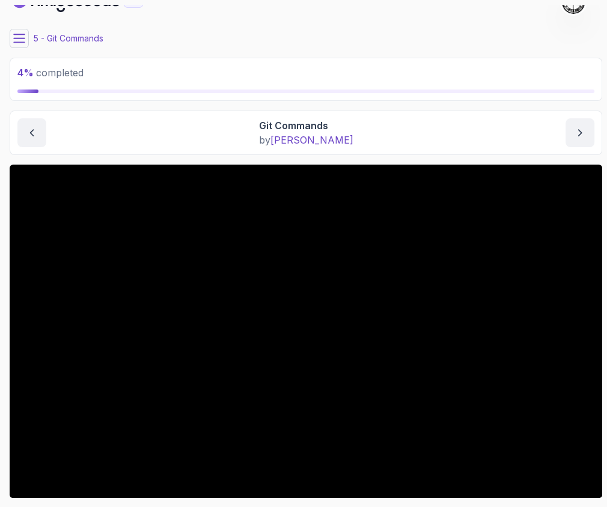
click at [11, 39] on div "4 % completed 1 - Intro 2 - Getting Started With Git 3 - Git Installation 4 - G…" at bounding box center [303, 253] width 597 height 497
click at [13, 37] on button at bounding box center [19, 38] width 19 height 19
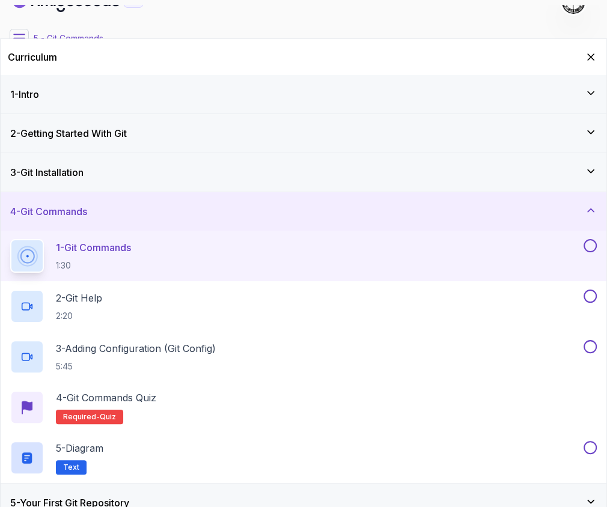
click at [582, 247] on div at bounding box center [589, 245] width 16 height 13
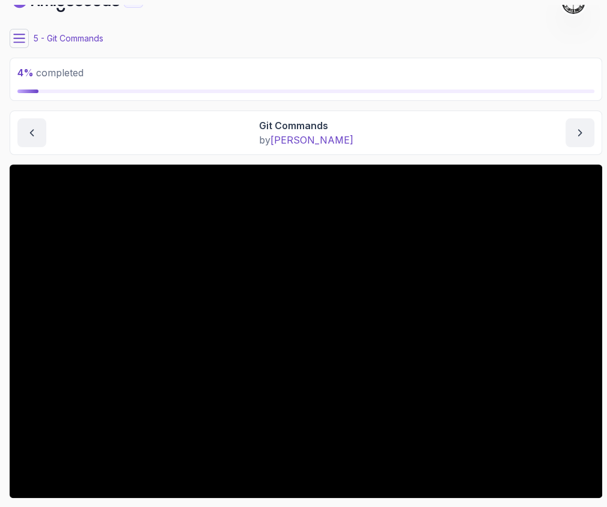
click at [8, 35] on div "4 % completed 1 - Intro 2 - Getting Started With Git 3 - Git Installation 4 - G…" at bounding box center [303, 253] width 597 height 497
click at [10, 35] on div "4 % completed 1 - Intro 2 - Getting Started With Git 3 - Git Installation 4 - G…" at bounding box center [303, 253] width 597 height 497
click at [24, 38] on icon at bounding box center [19, 38] width 12 height 12
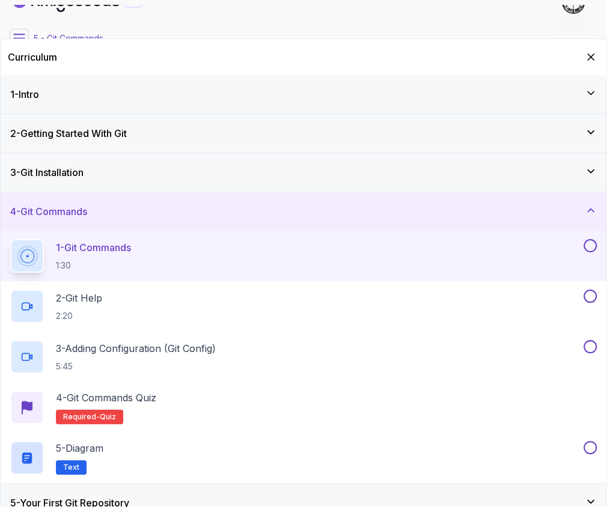
click at [589, 241] on button at bounding box center [589, 245] width 13 height 13
click at [245, 301] on div "2 - Git Help 2:20" at bounding box center [295, 306] width 571 height 34
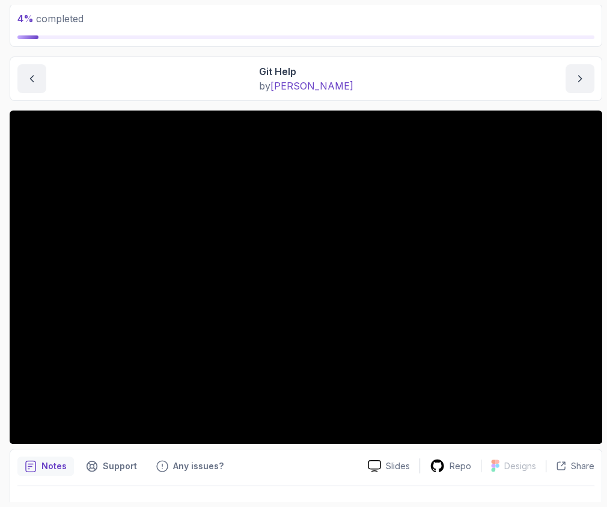
scroll to position [97, 0]
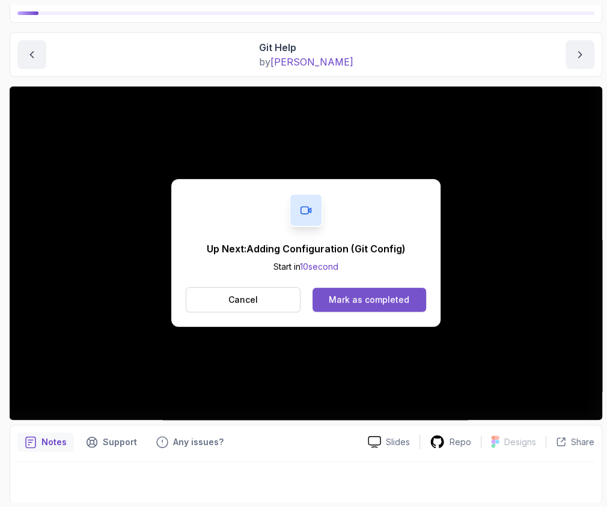
click at [345, 290] on button "Mark as completed" at bounding box center [369, 300] width 114 height 24
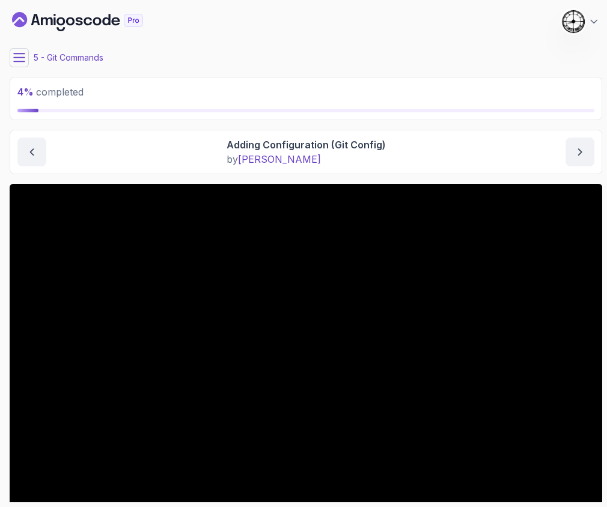
scroll to position [80, 0]
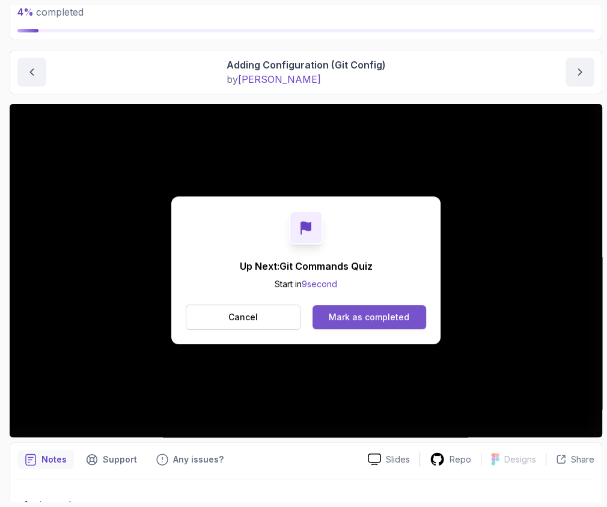
click at [351, 321] on div "Mark as completed" at bounding box center [369, 317] width 80 height 12
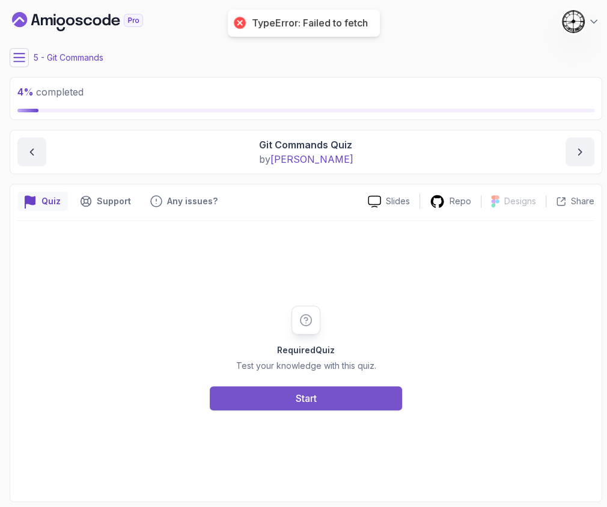
click at [279, 393] on button "Start" at bounding box center [306, 398] width 192 height 24
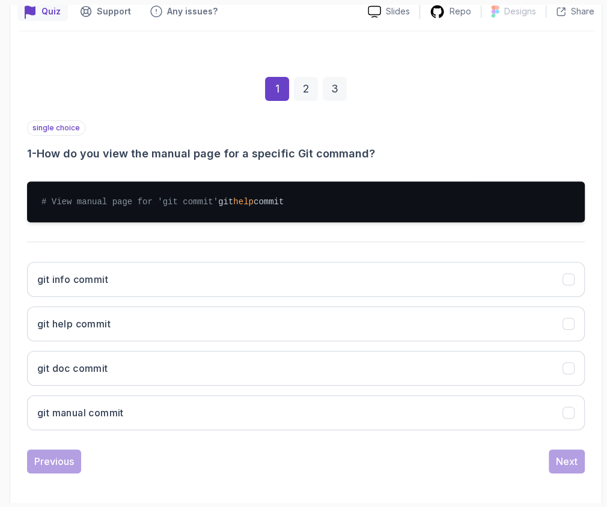
scroll to position [206, 0]
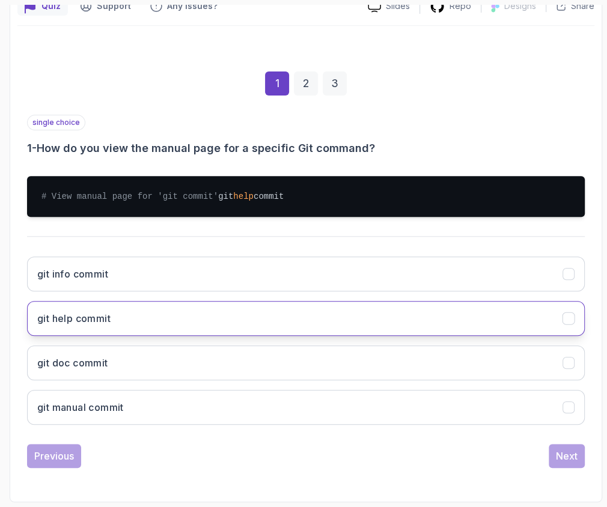
click at [61, 327] on button "git help commit" at bounding box center [305, 318] width 557 height 35
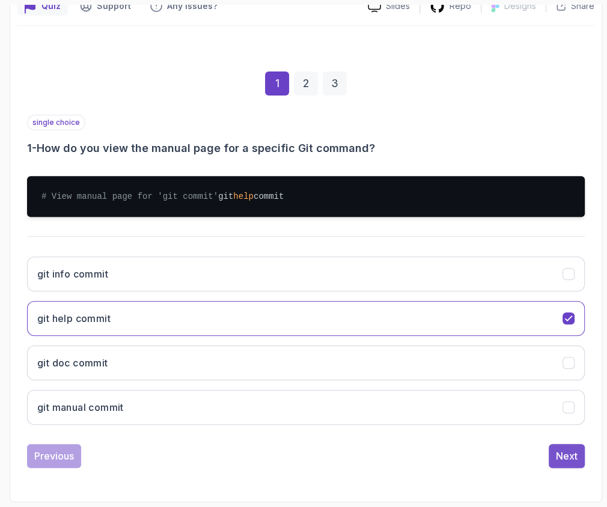
click at [559, 452] on div "Next" at bounding box center [567, 456] width 22 height 14
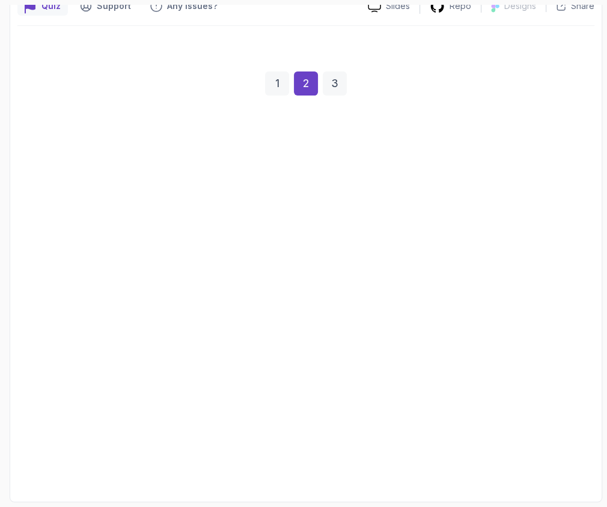
scroll to position [193, 0]
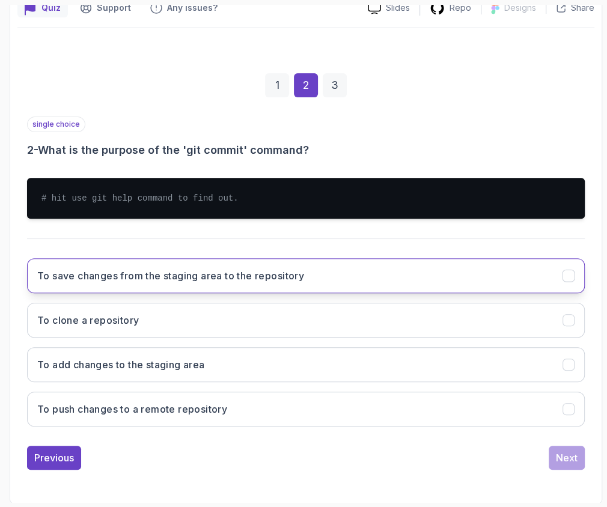
click at [115, 280] on h3 "To save changes from the staging area to the repository" at bounding box center [170, 275] width 267 height 14
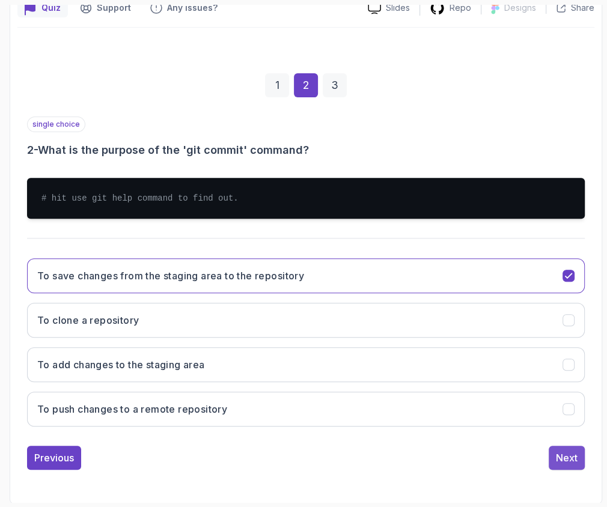
click at [551, 456] on button "Next" at bounding box center [566, 458] width 36 height 24
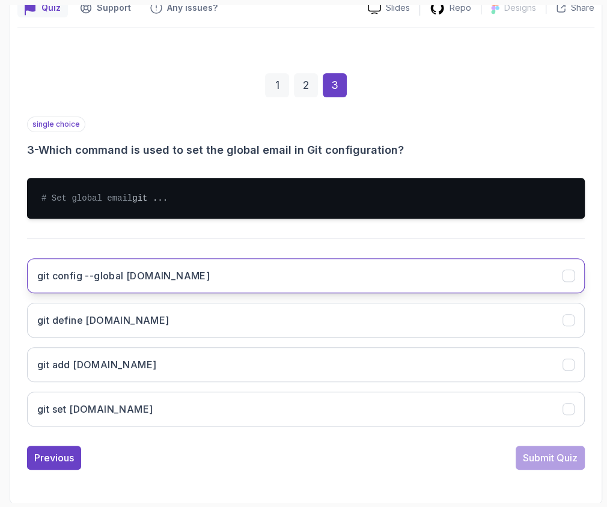
click at [61, 283] on h3 "git config --global [DOMAIN_NAME]" at bounding box center [123, 275] width 172 height 14
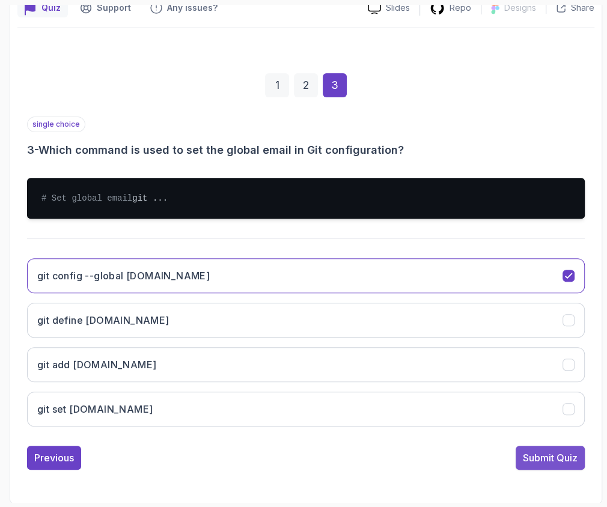
click at [555, 464] on div "Submit Quiz" at bounding box center [549, 457] width 55 height 14
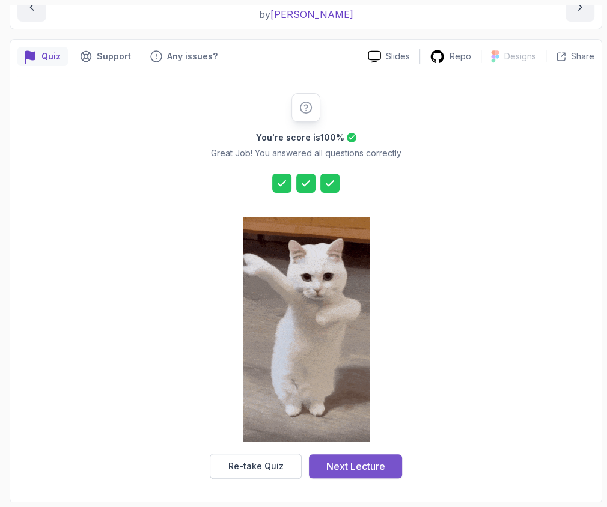
click at [360, 469] on div "Next Lecture" at bounding box center [355, 466] width 59 height 14
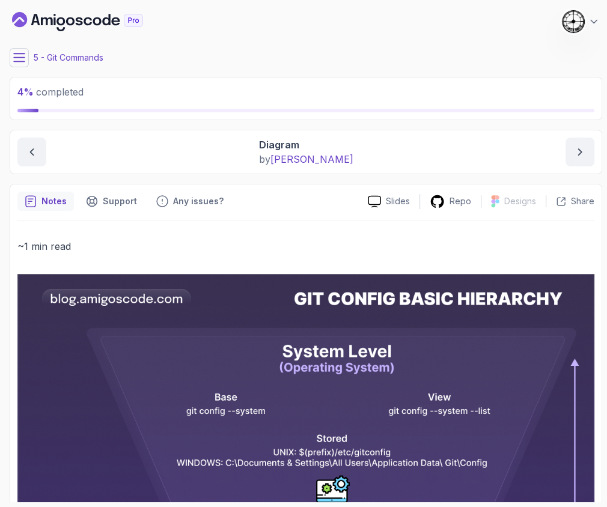
click at [121, 31] on div "My Courses Git & GitHub Fundamentals 284 Points 1 Castra Sandu" at bounding box center [306, 22] width 592 height 34
click at [19, 57] on icon at bounding box center [19, 57] width 11 height 8
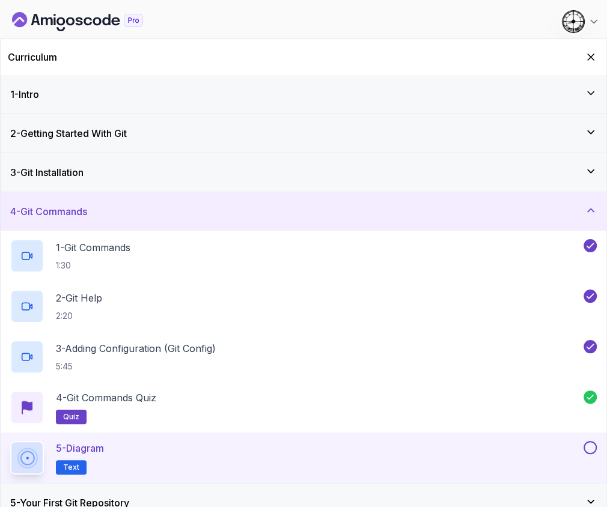
click at [581, 444] on div at bounding box center [589, 447] width 16 height 13
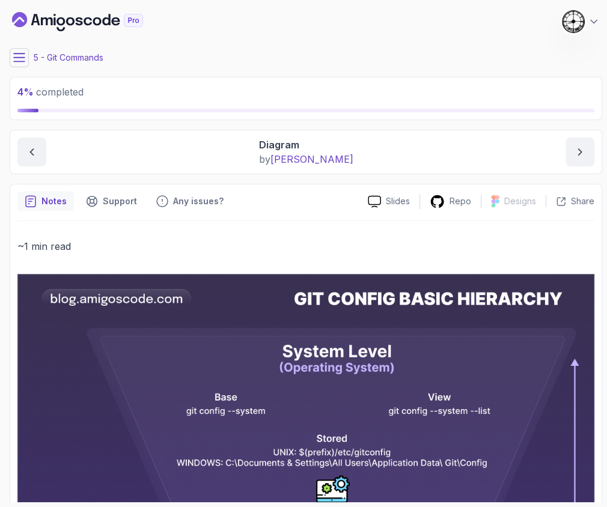
click at [23, 56] on icon at bounding box center [19, 58] width 12 height 12
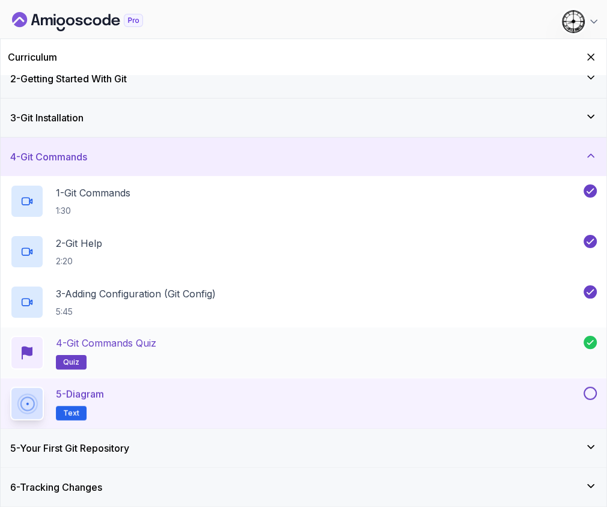
scroll to position [80, 0]
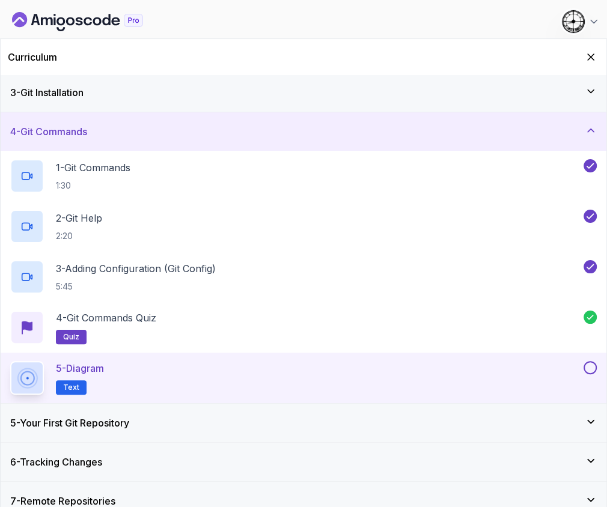
click at [595, 369] on button at bounding box center [589, 367] width 13 height 13
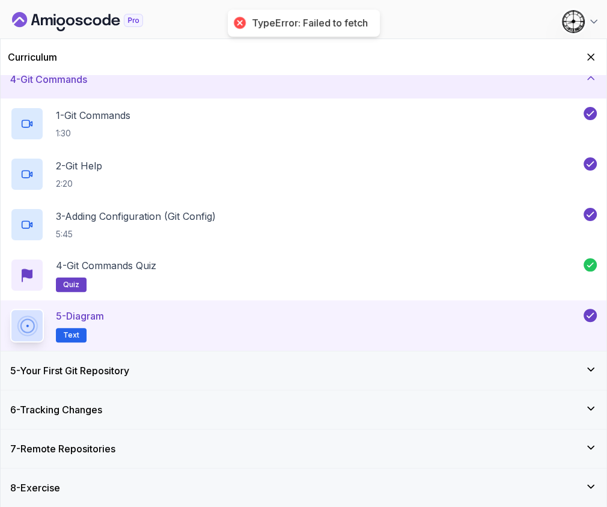
click at [66, 371] on h3 "5 - Your First Git Repository" at bounding box center [69, 370] width 119 height 14
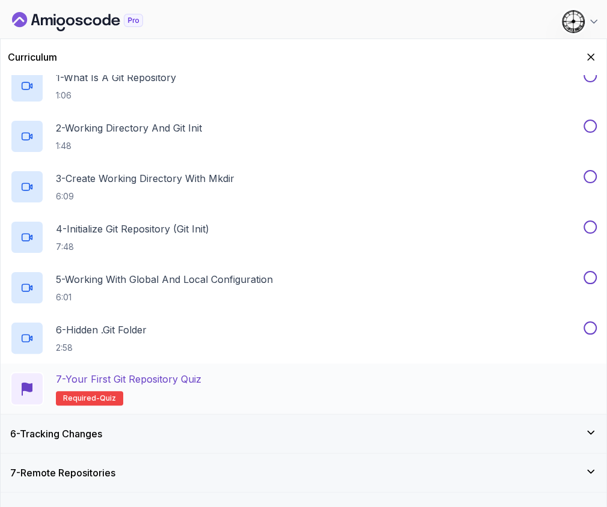
scroll to position [233, 0]
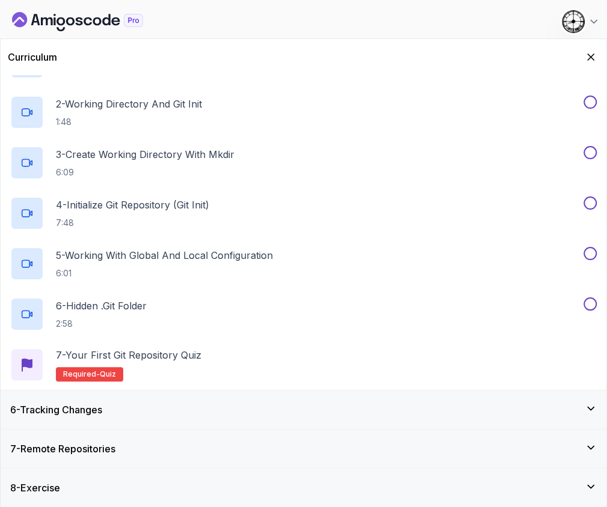
click at [82, 412] on h3 "6 - Tracking Changes" at bounding box center [56, 409] width 92 height 14
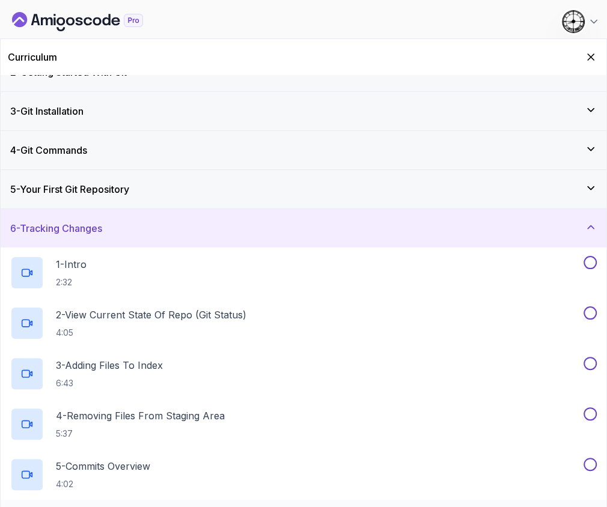
scroll to position [0, 0]
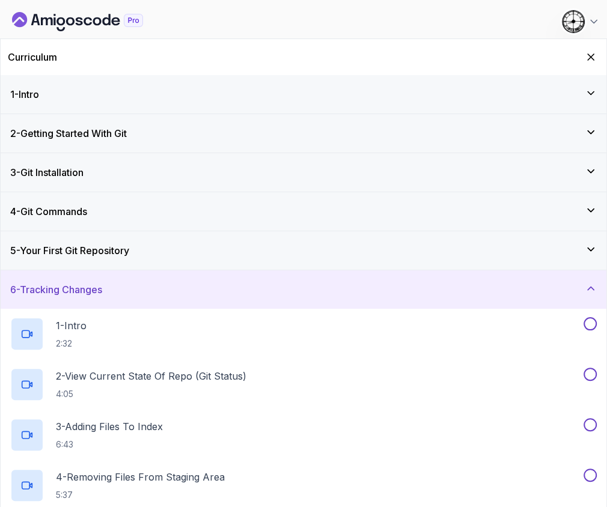
click at [106, 247] on h3 "5 - Your First Git Repository" at bounding box center [69, 250] width 119 height 14
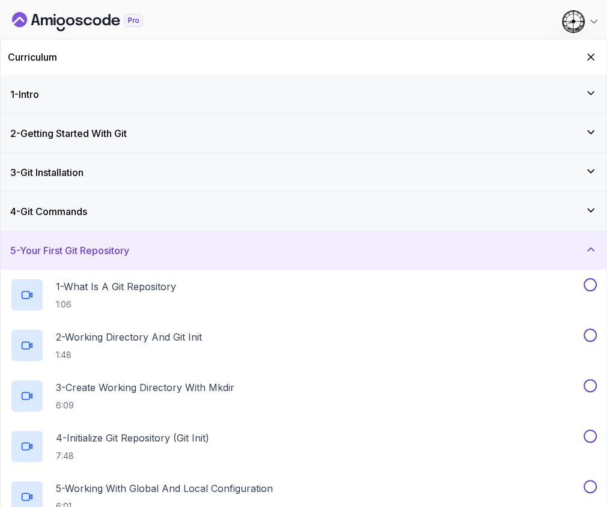
click at [587, 247] on icon at bounding box center [590, 249] width 12 height 12
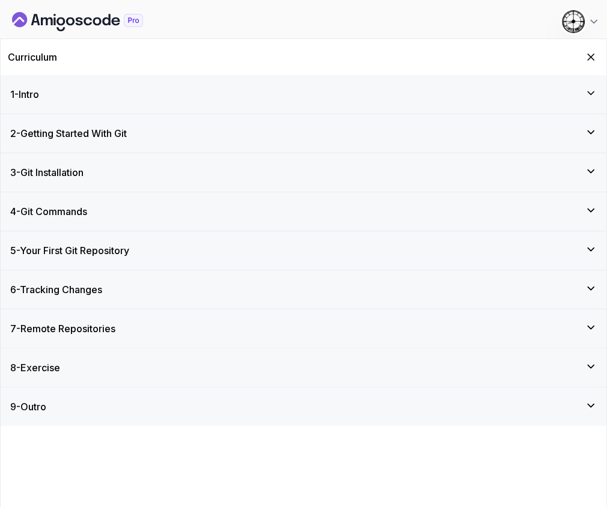
click at [53, 371] on h3 "8 - Exercise" at bounding box center [35, 367] width 50 height 14
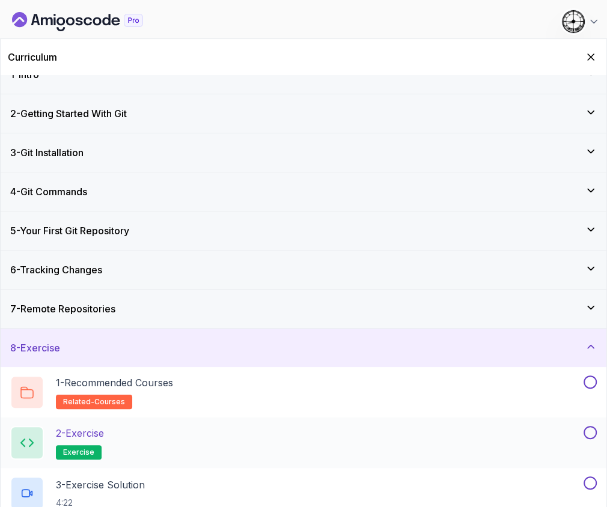
scroll to position [31, 0]
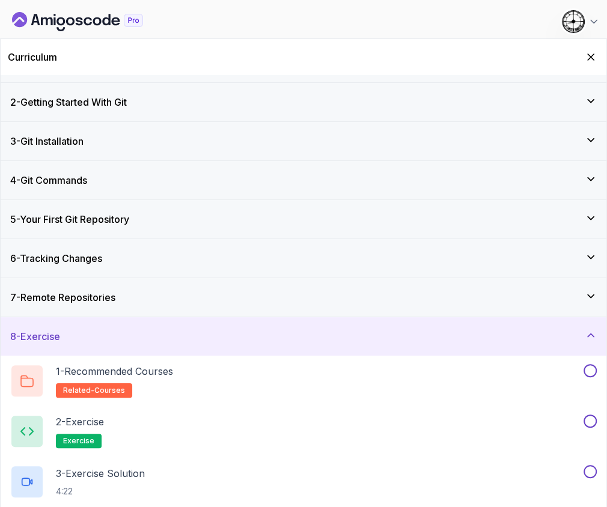
click at [51, 324] on div "8 - Exercise" at bounding box center [303, 336] width 605 height 38
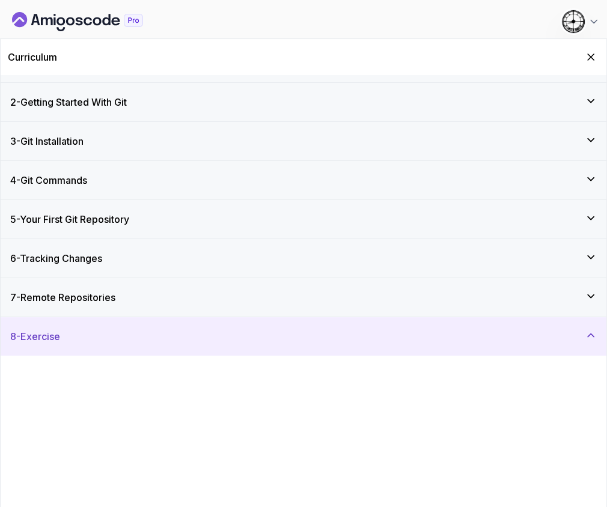
scroll to position [0, 0]
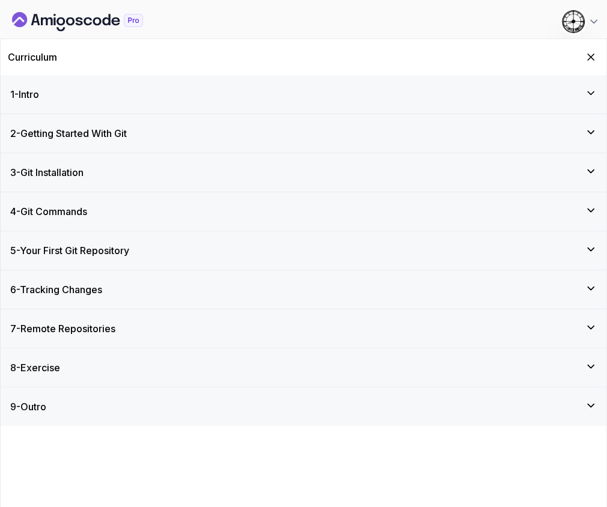
click at [40, 252] on h3 "5 - Your First Git Repository" at bounding box center [69, 250] width 119 height 14
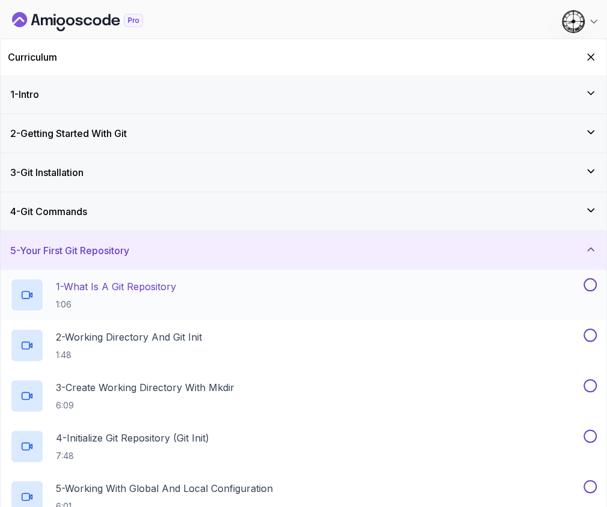
click at [75, 306] on p "1:06" at bounding box center [116, 304] width 120 height 12
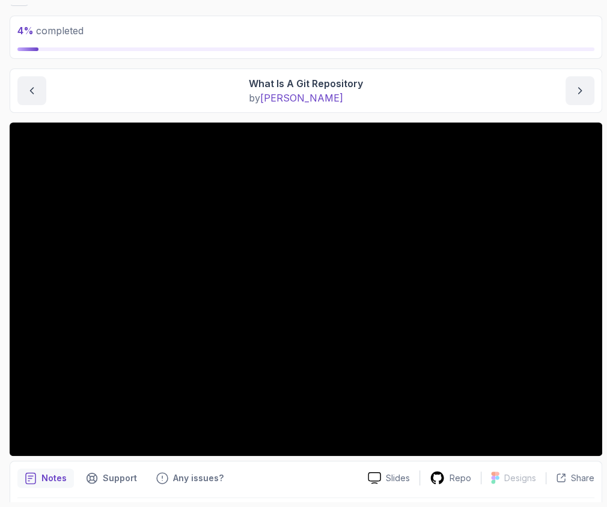
scroll to position [80, 0]
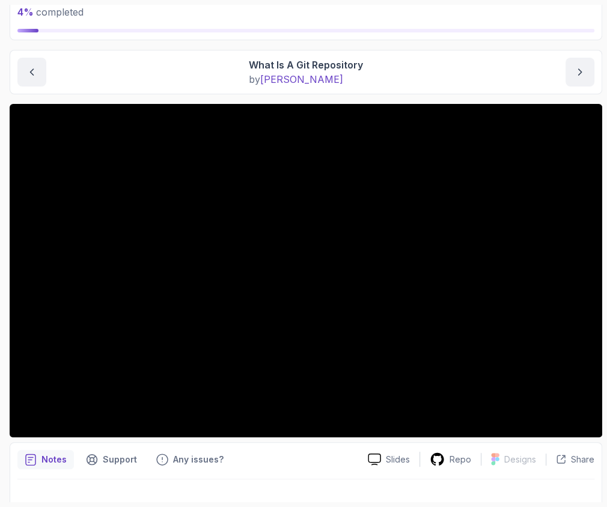
drag, startPoint x: 67, startPoint y: 64, endPoint x: 61, endPoint y: 62, distance: 7.0
click at [67, 64] on div "What Is A Git Repository by [PERSON_NAME]" at bounding box center [305, 72] width 577 height 29
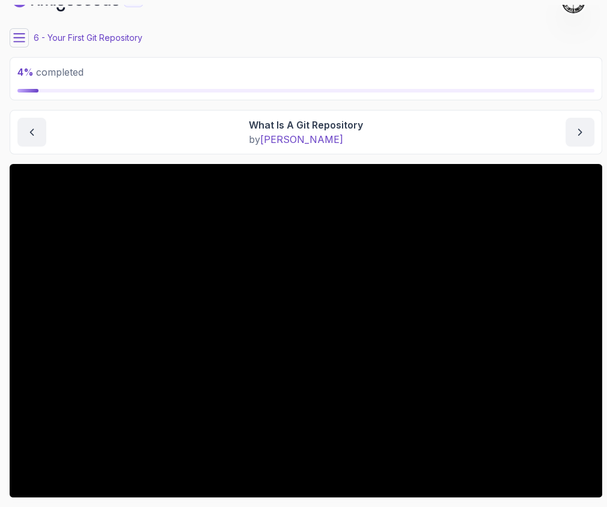
scroll to position [0, 0]
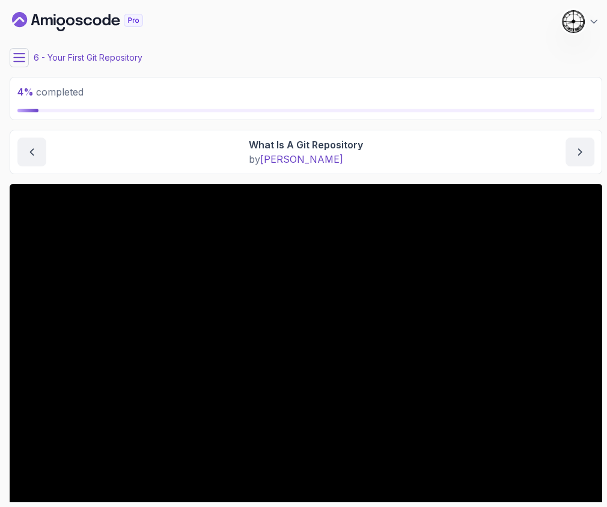
click at [22, 48] on button at bounding box center [19, 57] width 19 height 19
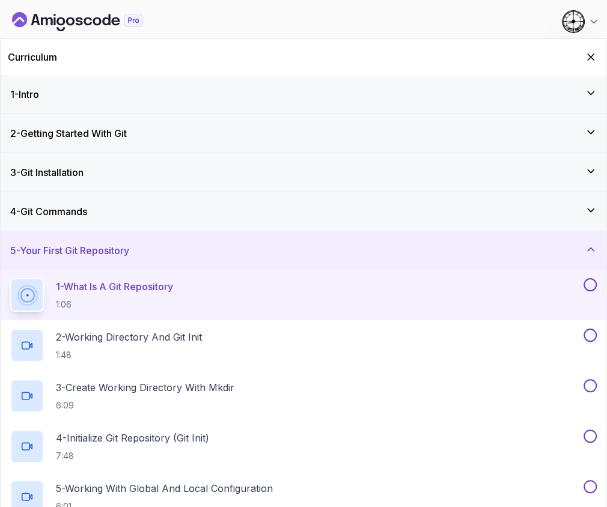
click at [593, 278] on button at bounding box center [589, 284] width 13 height 13
click at [198, 347] on h2 "2 - Working Directory And Git Init 1:48" at bounding box center [129, 345] width 146 height 31
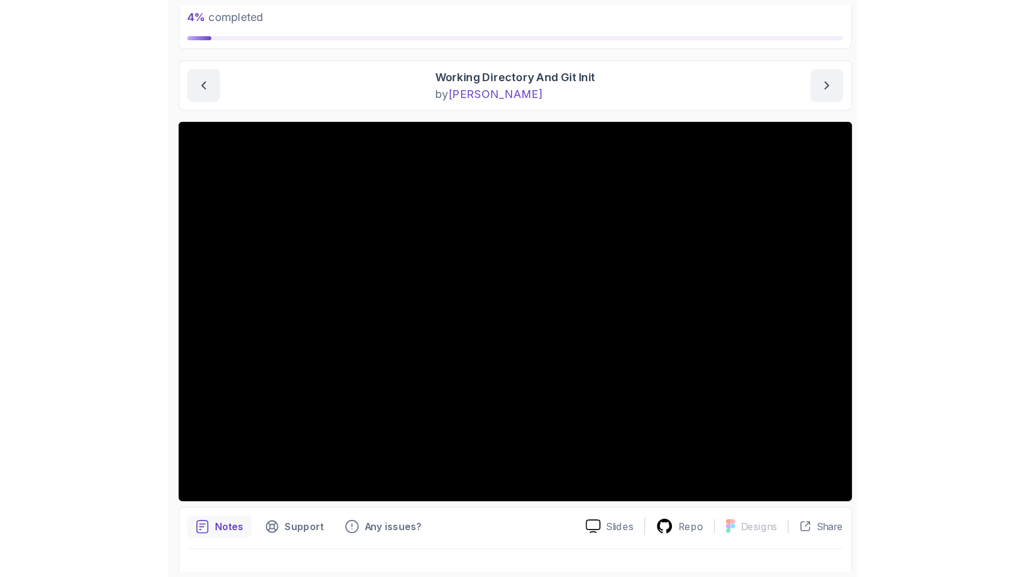
scroll to position [97, 0]
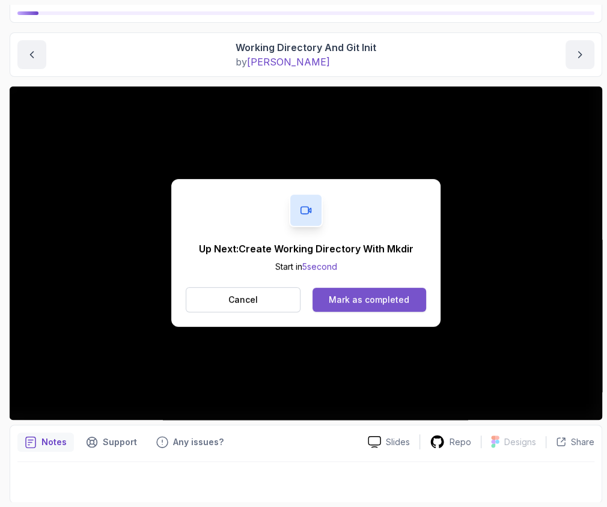
click at [360, 296] on div "Mark as completed" at bounding box center [369, 300] width 80 height 12
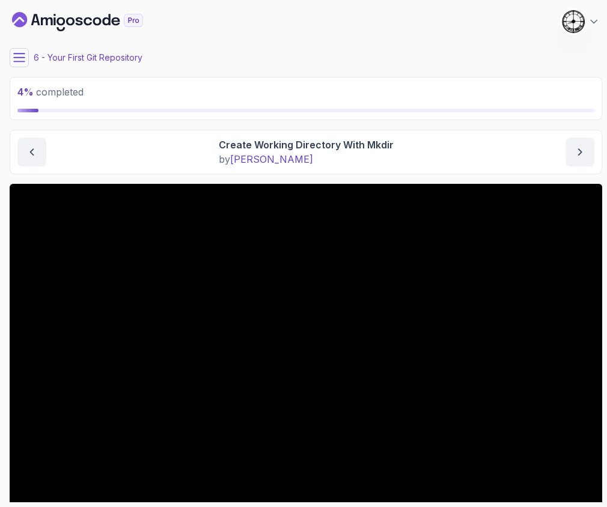
scroll to position [97, 0]
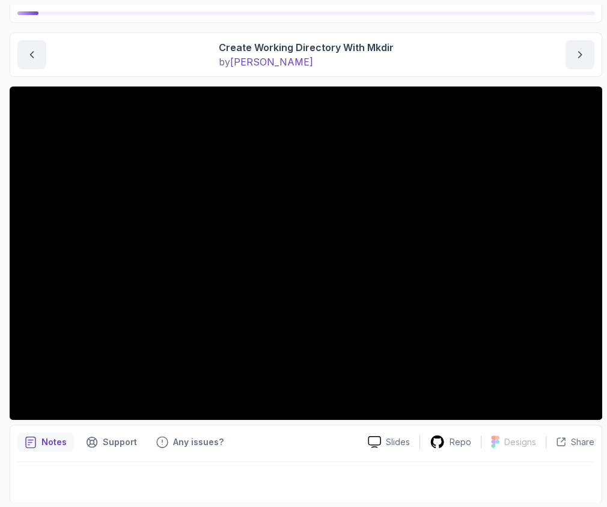
click at [252, 432] on div "Notes Support Any issues?" at bounding box center [187, 441] width 341 height 19
click at [115, 38] on div "Your First Git Repository Create Working Directory With Mkdir Create Working Di…" at bounding box center [306, 54] width 592 height 44
click at [148, 66] on div "Create Working Directory With Mkdir by [PERSON_NAME]" at bounding box center [305, 54] width 577 height 29
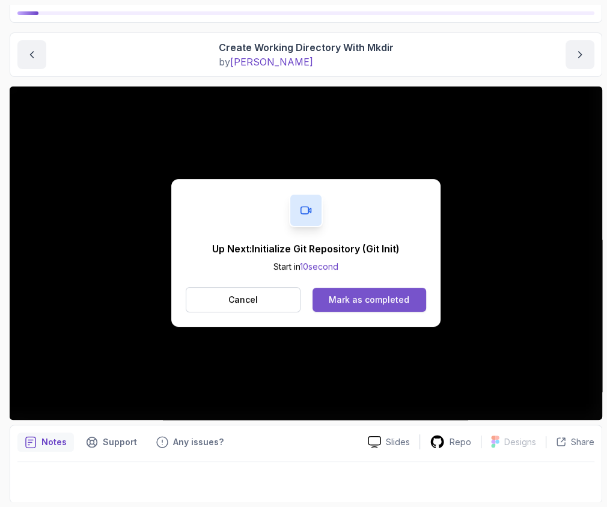
click at [341, 297] on div "Mark as completed" at bounding box center [369, 300] width 80 height 12
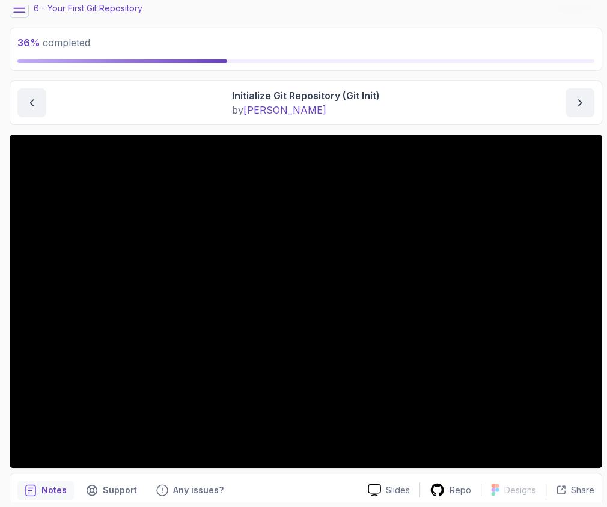
scroll to position [17, 0]
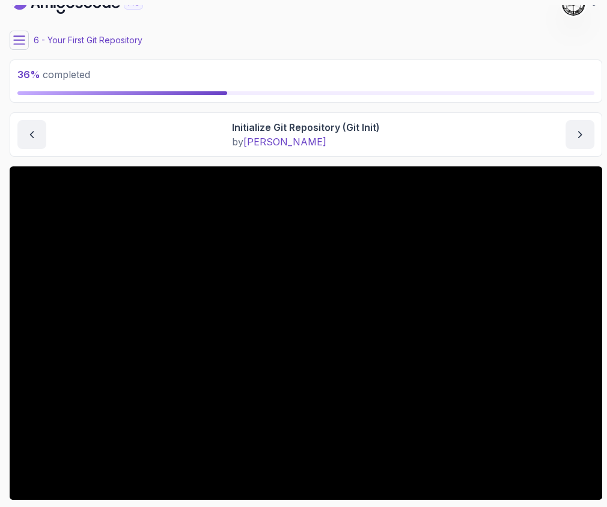
click at [23, 44] on icon at bounding box center [19, 40] width 11 height 8
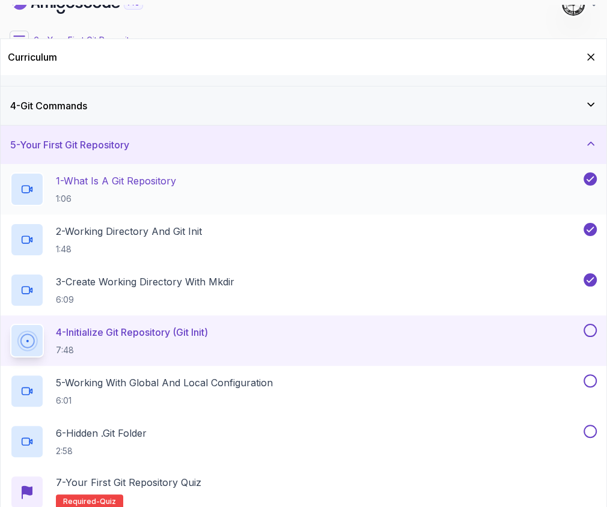
scroll to position [0, 0]
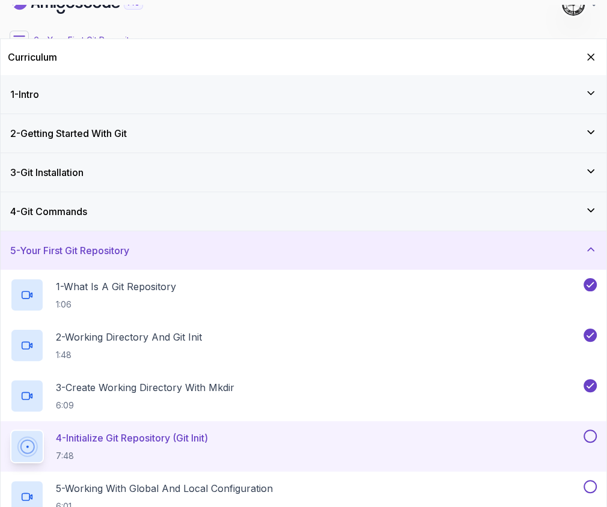
click at [592, 60] on icon "Hide Curriculum for mobile" at bounding box center [590, 57] width 12 height 12
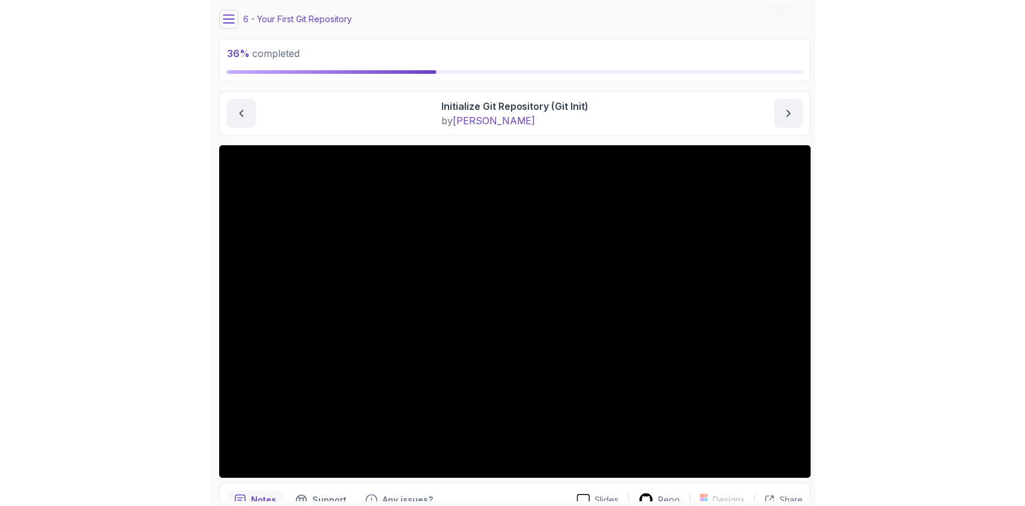
scroll to position [17, 0]
